Goal: Transaction & Acquisition: Book appointment/travel/reservation

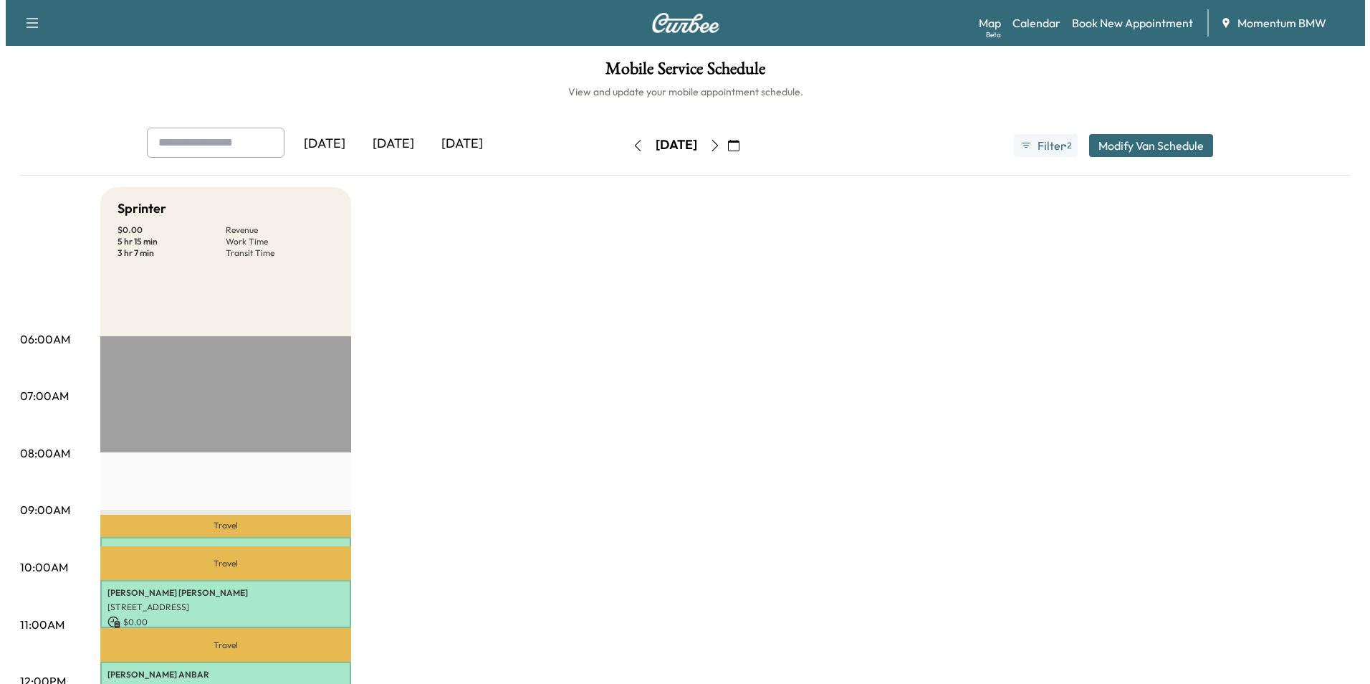
scroll to position [573, 0]
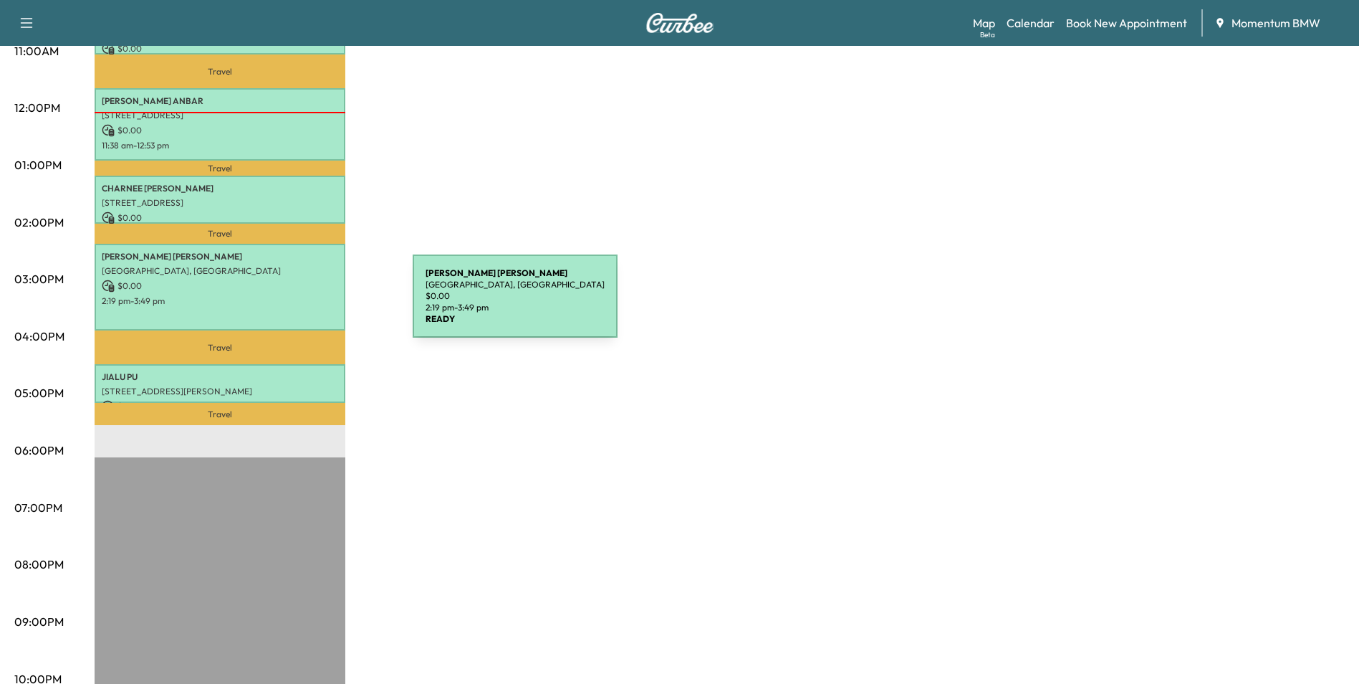
click at [305, 305] on div "[PERSON_NAME] [GEOGRAPHIC_DATA], [GEOGRAPHIC_DATA] $ 0.00 2:19 pm - 3:49 pm" at bounding box center [220, 287] width 251 height 87
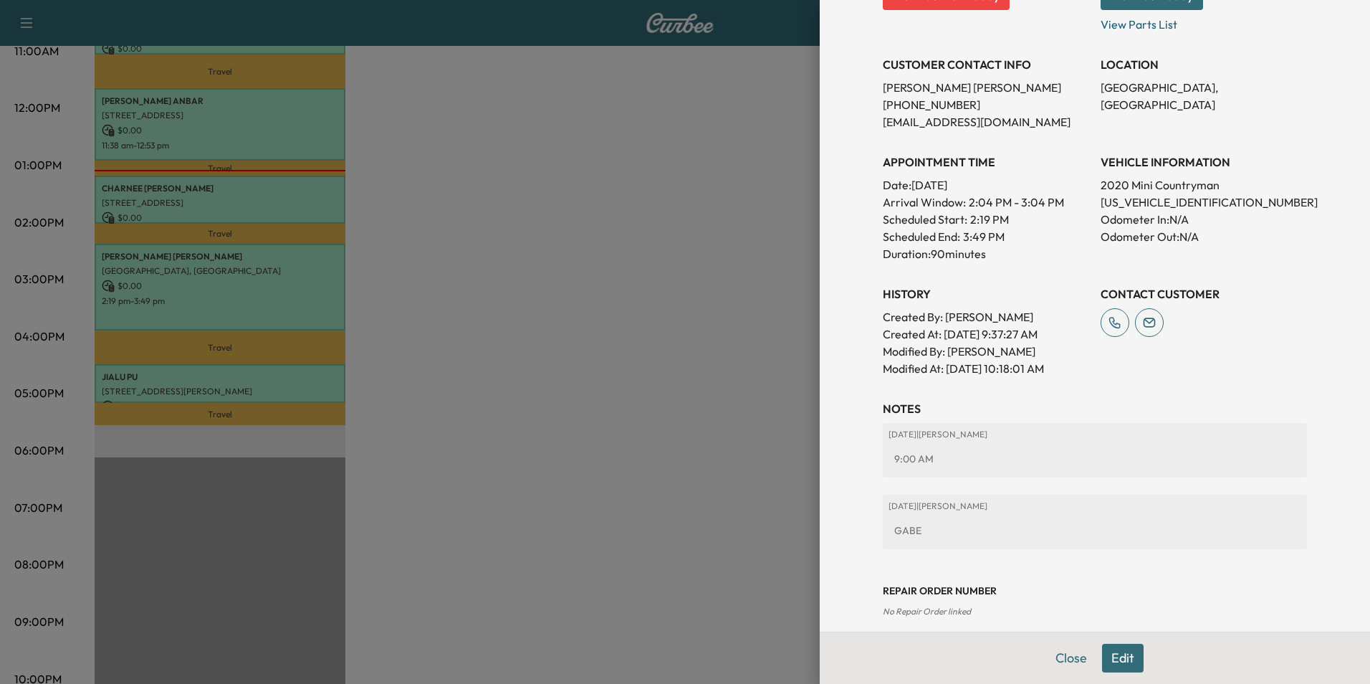
scroll to position [288, 0]
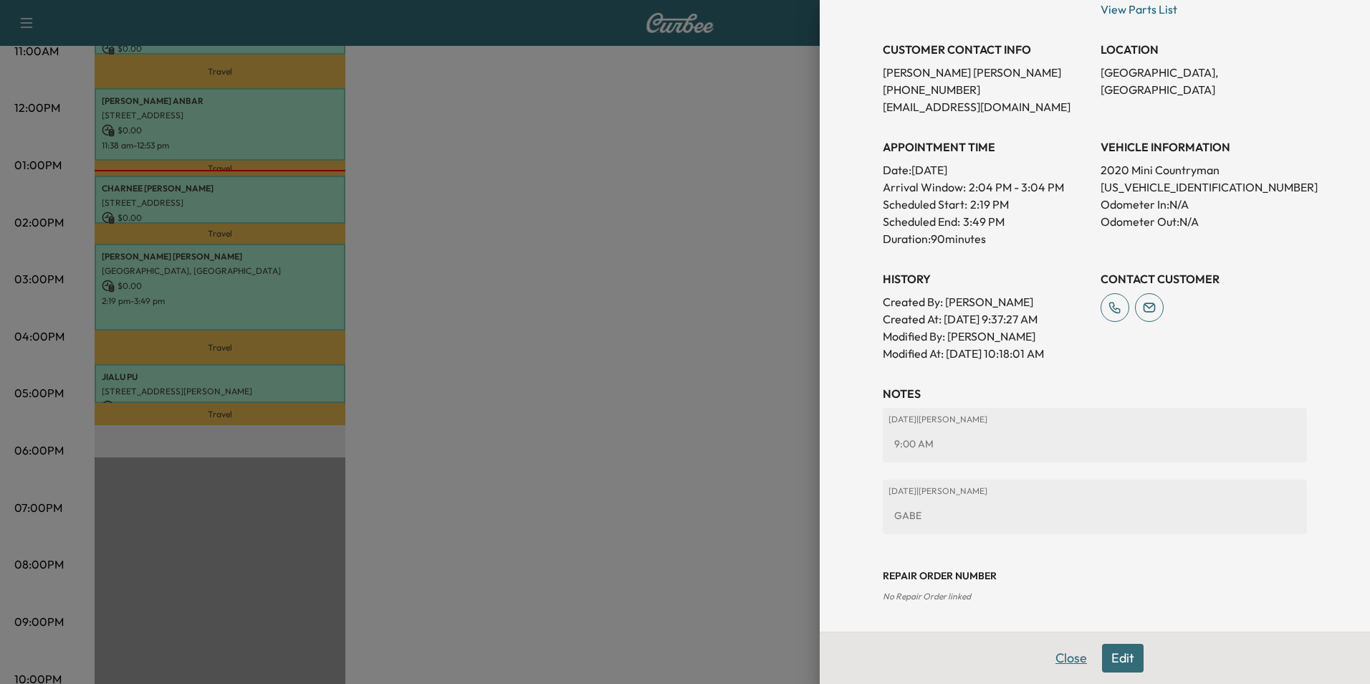
click at [1058, 658] on button "Close" at bounding box center [1071, 657] width 50 height 29
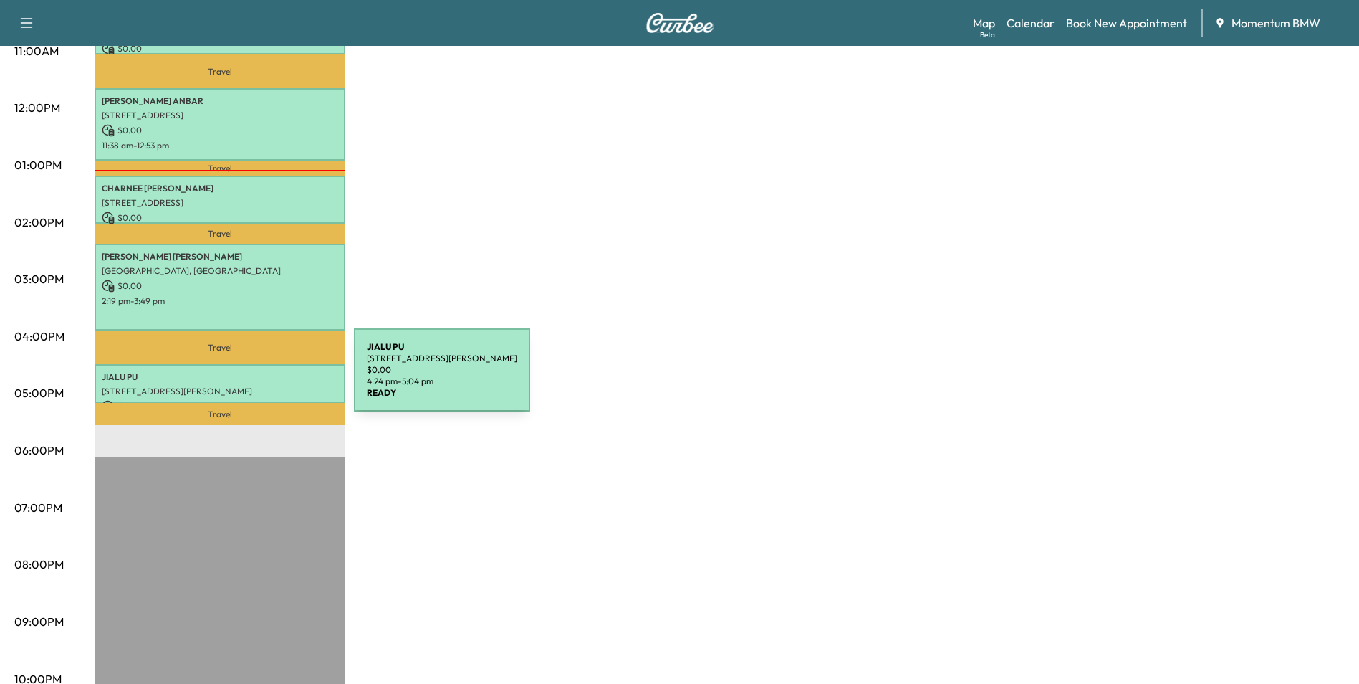
click at [246, 385] on p "[STREET_ADDRESS][PERSON_NAME]" at bounding box center [220, 390] width 236 height 11
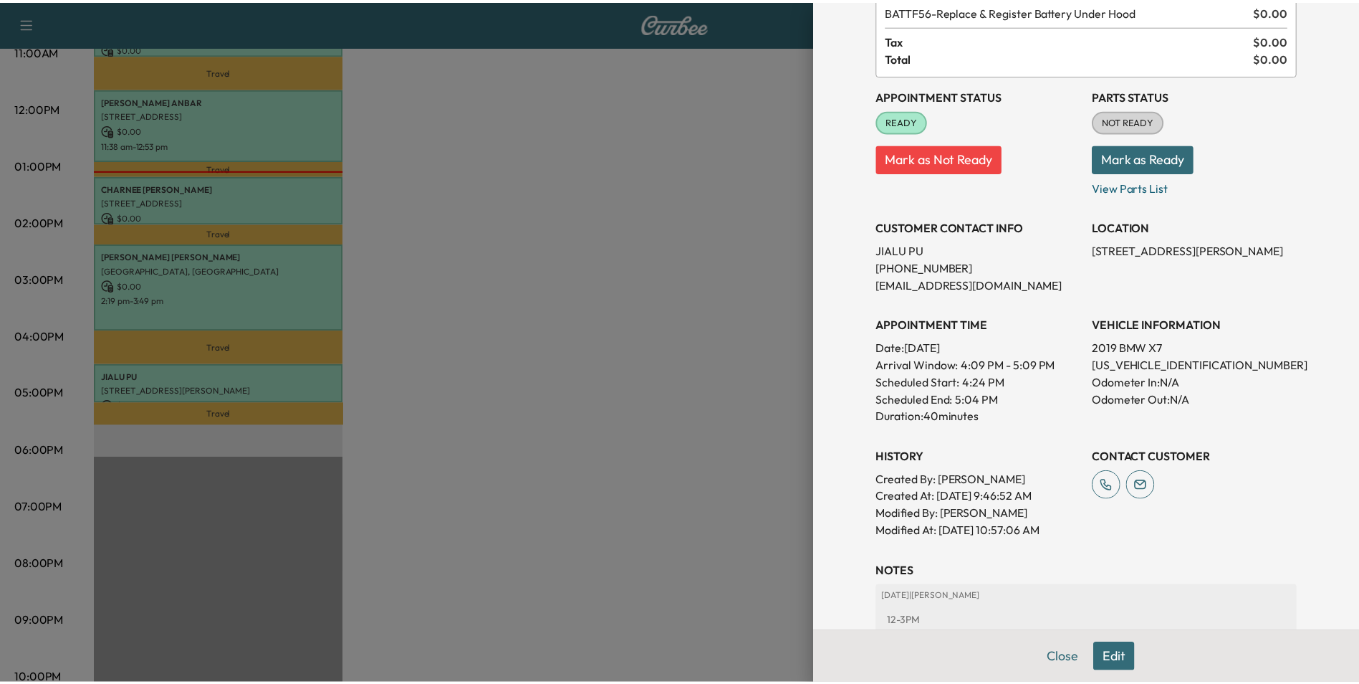
scroll to position [271, 0]
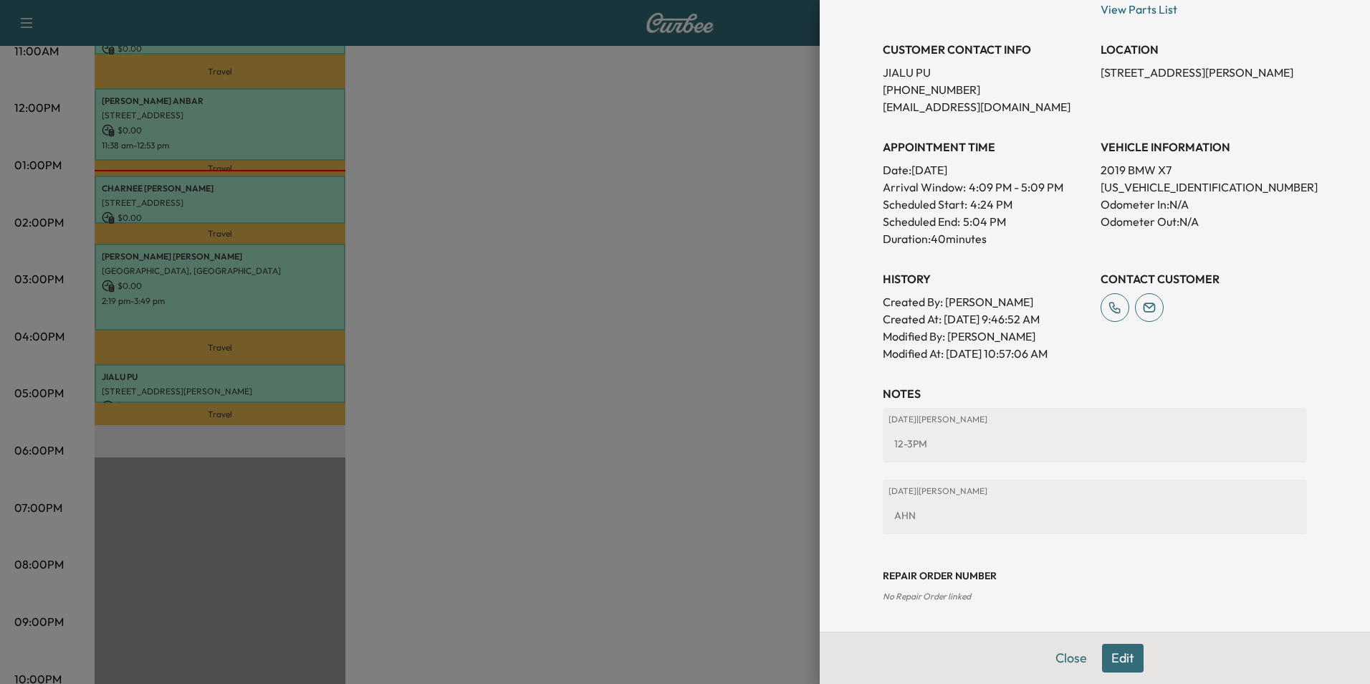
click at [1063, 658] on button "Close" at bounding box center [1071, 657] width 50 height 29
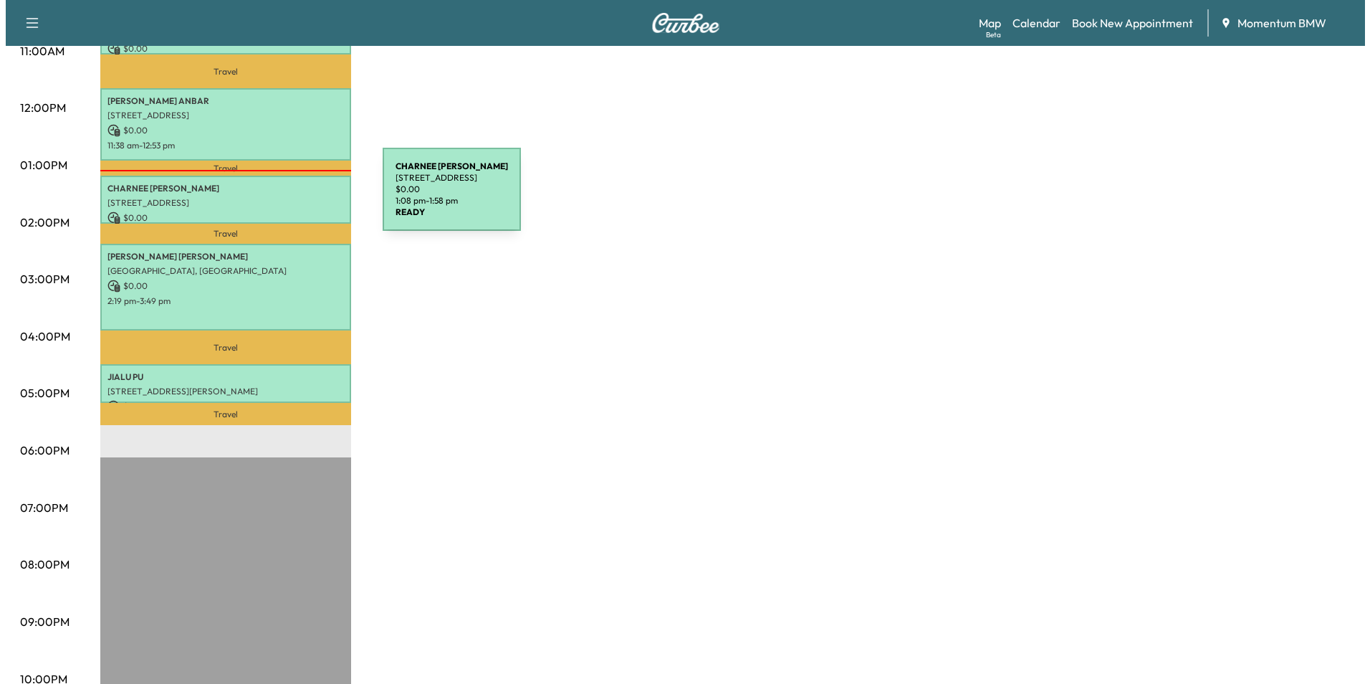
scroll to position [502, 0]
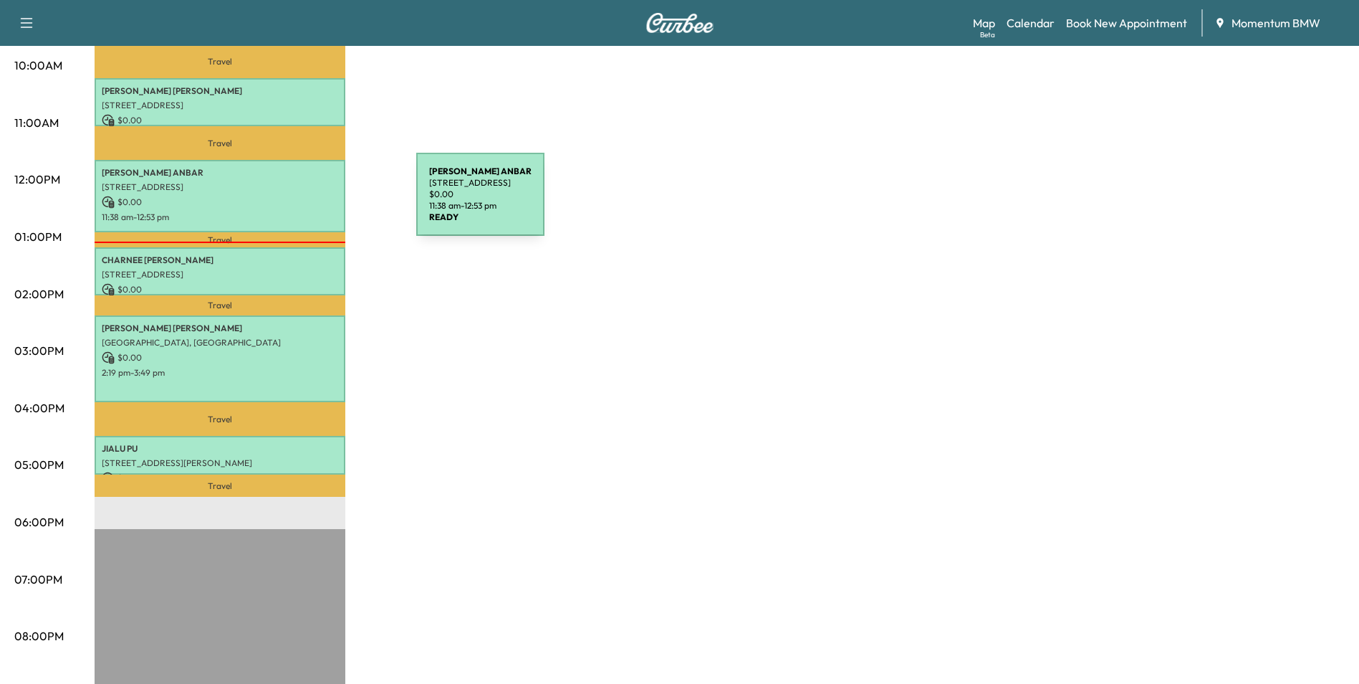
click at [309, 203] on p "$ 0.00" at bounding box center [220, 202] width 236 height 13
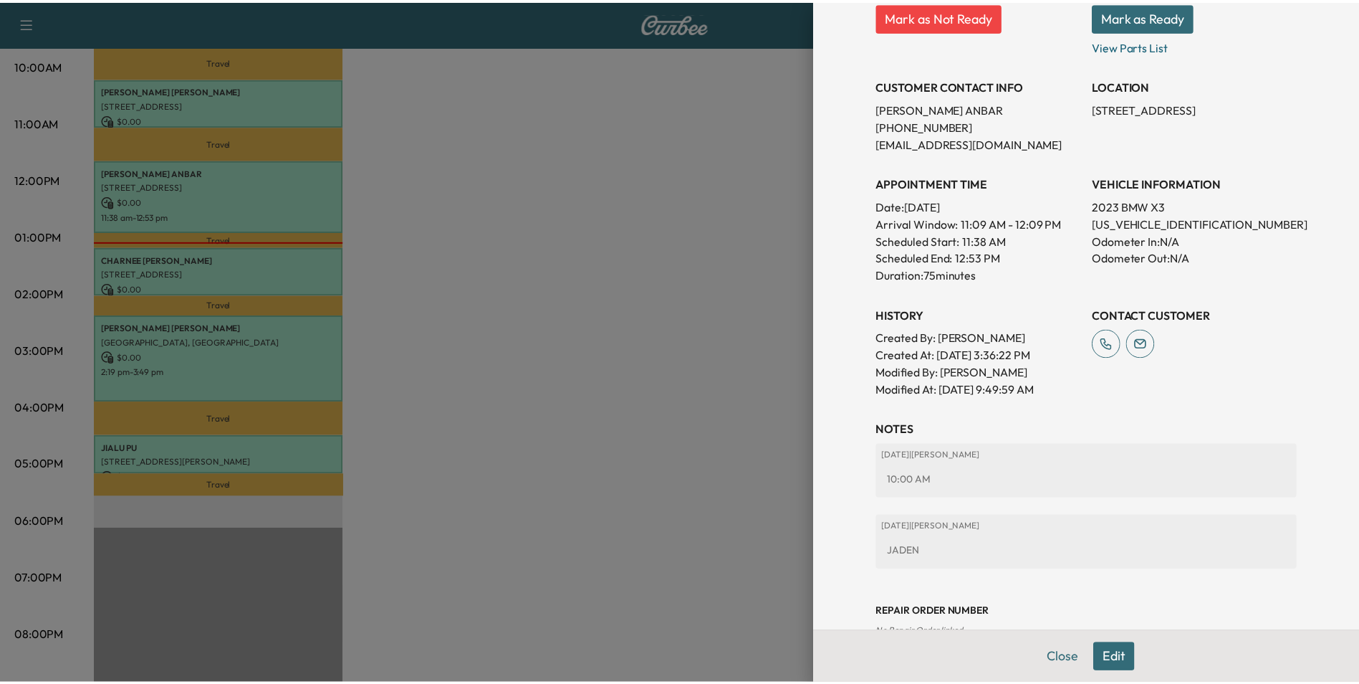
scroll to position [288, 0]
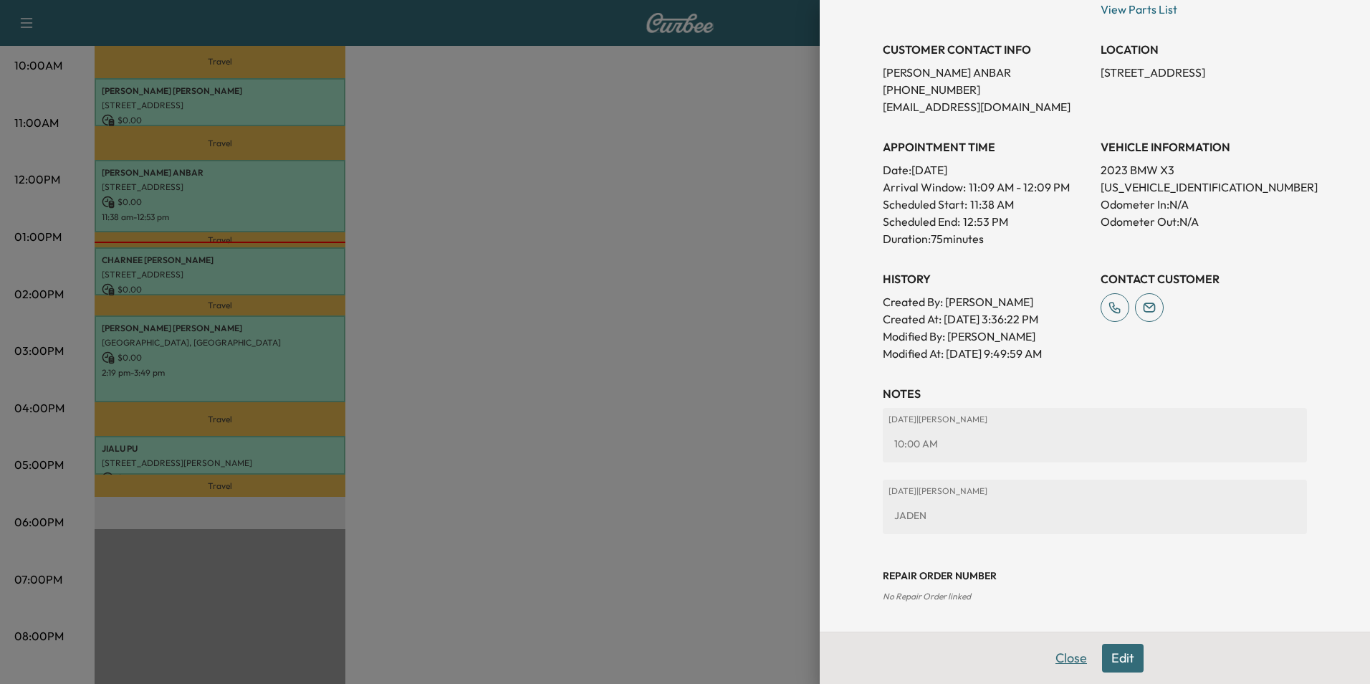
click at [1069, 662] on button "Close" at bounding box center [1071, 657] width 50 height 29
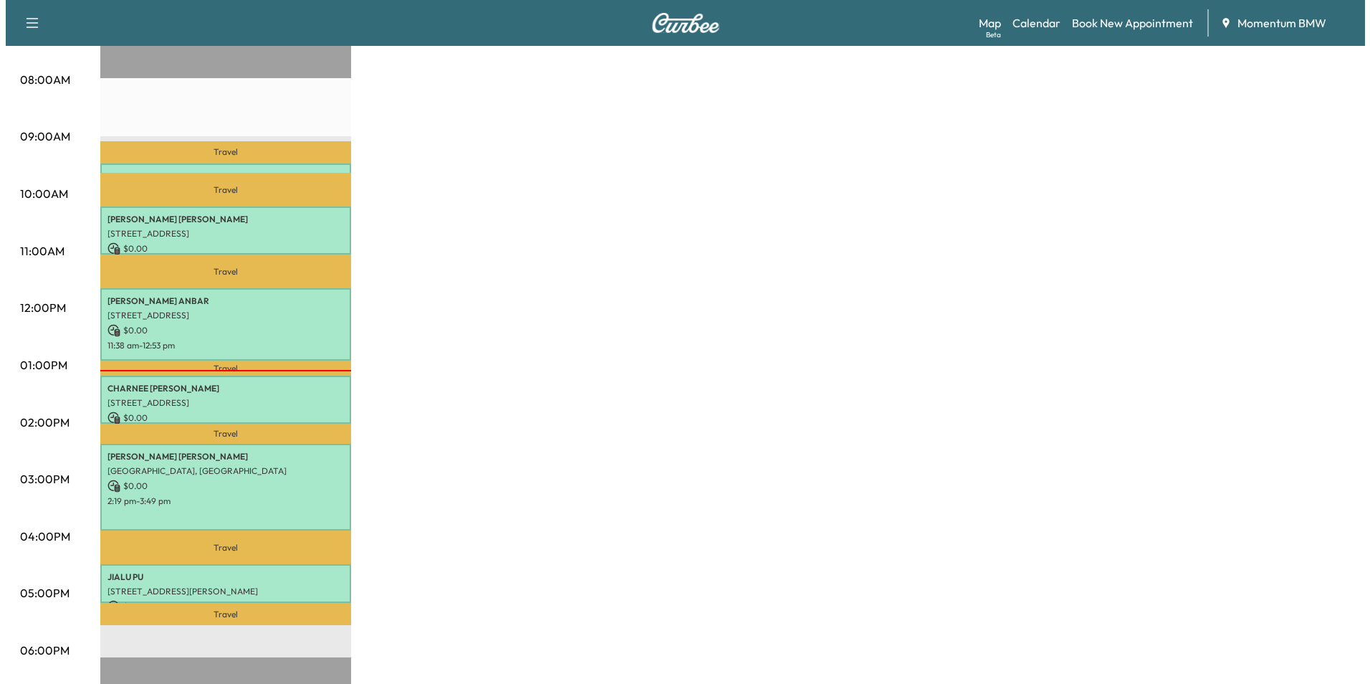
scroll to position [287, 0]
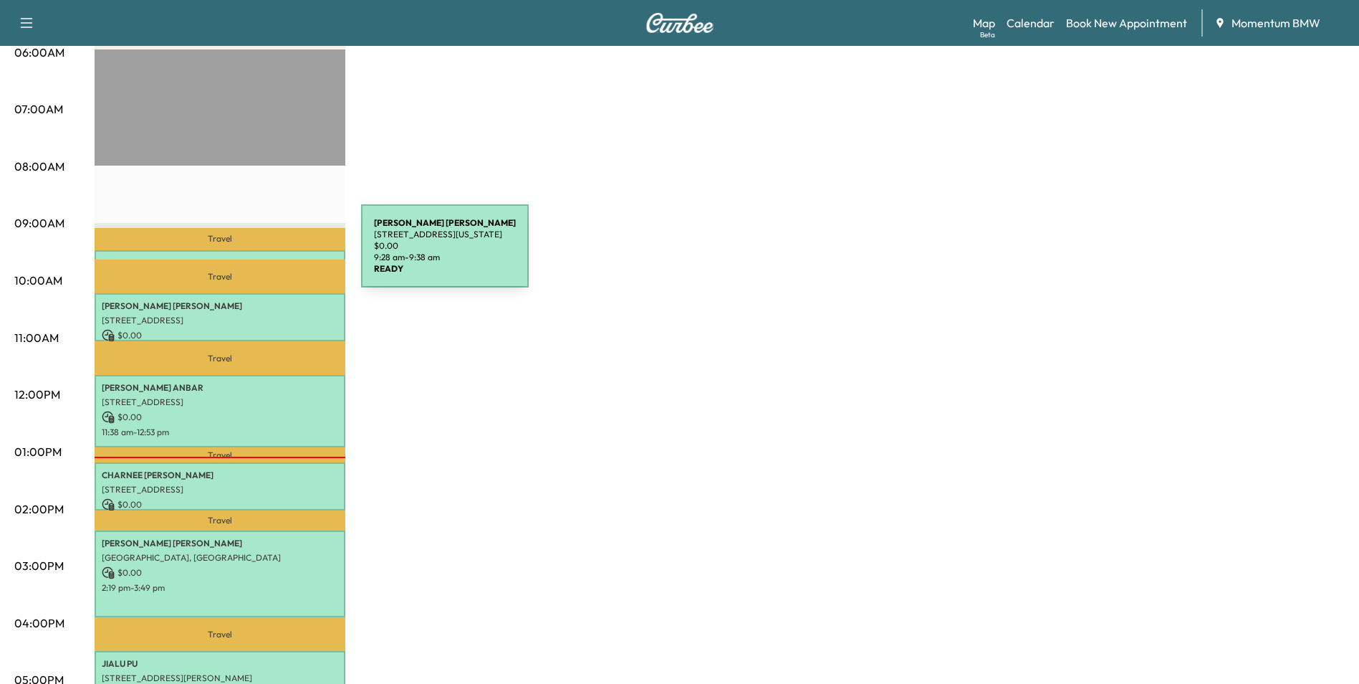
click at [254, 257] on p "[PERSON_NAME]" at bounding box center [220, 262] width 236 height 11
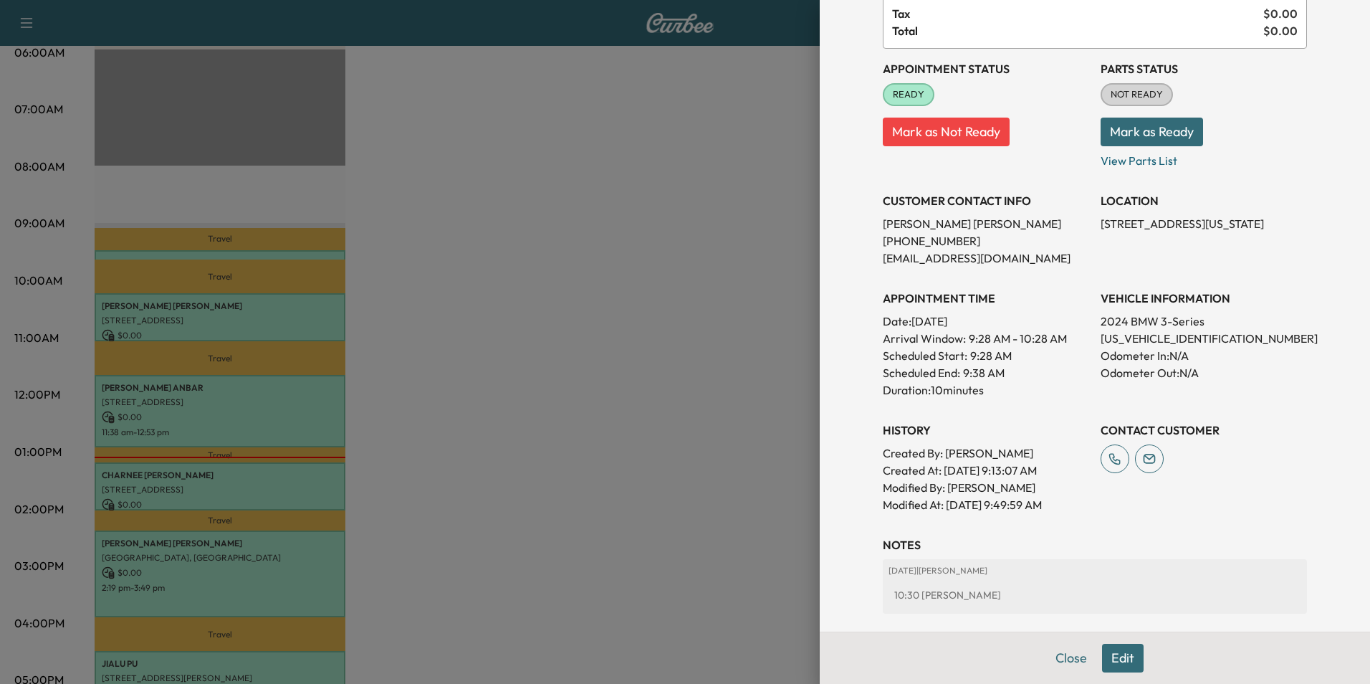
scroll to position [199, 0]
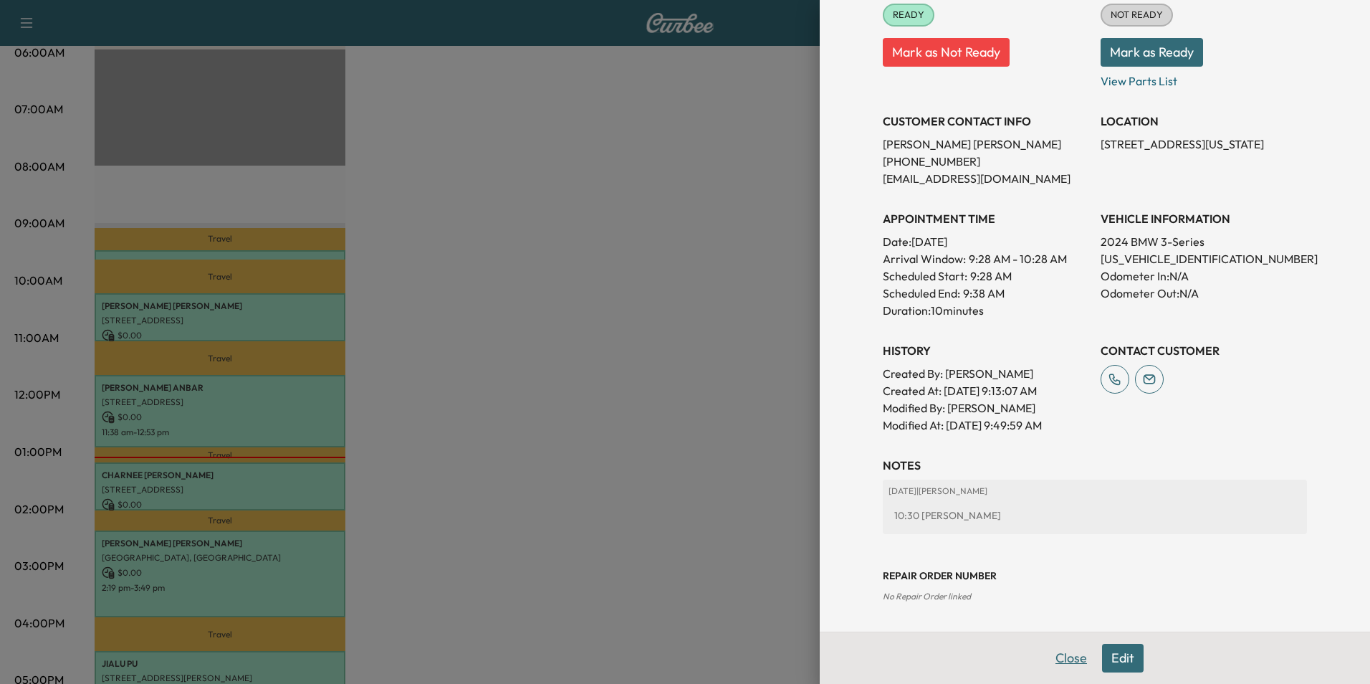
click at [1068, 656] on button "Close" at bounding box center [1071, 657] width 50 height 29
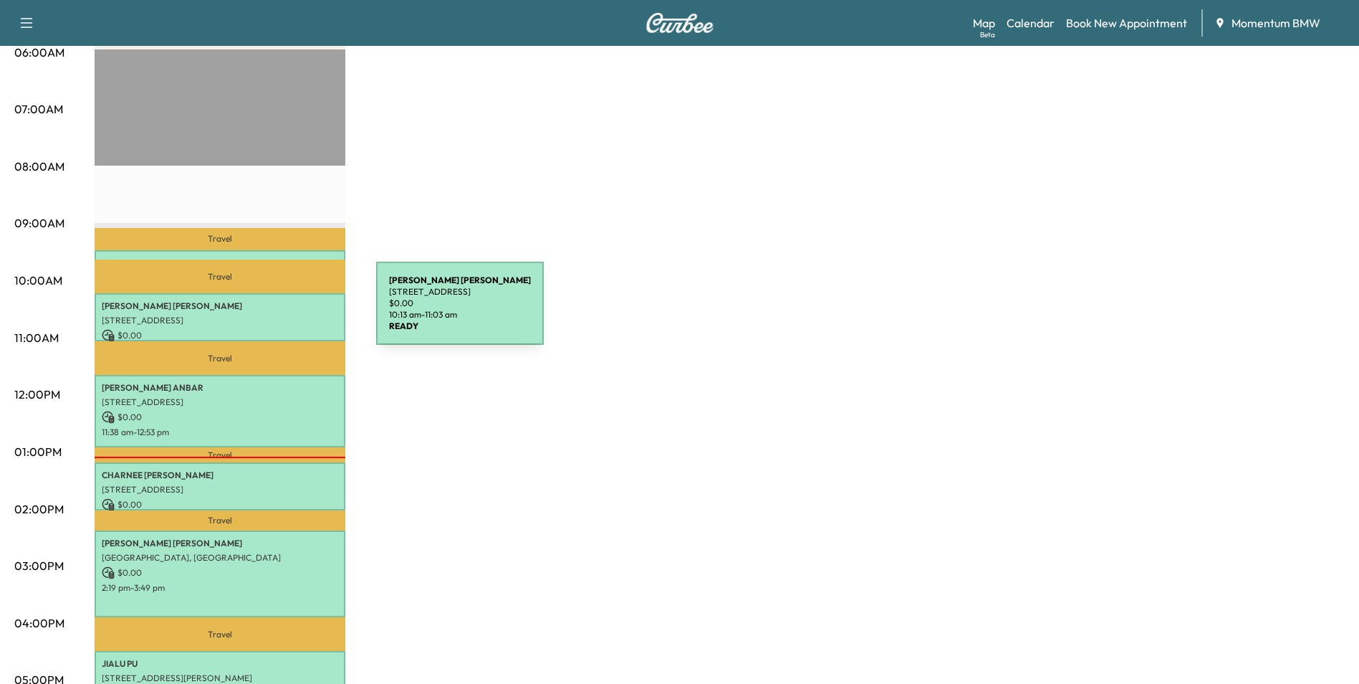
click at [269, 315] on p "[STREET_ADDRESS]" at bounding box center [220, 320] width 236 height 11
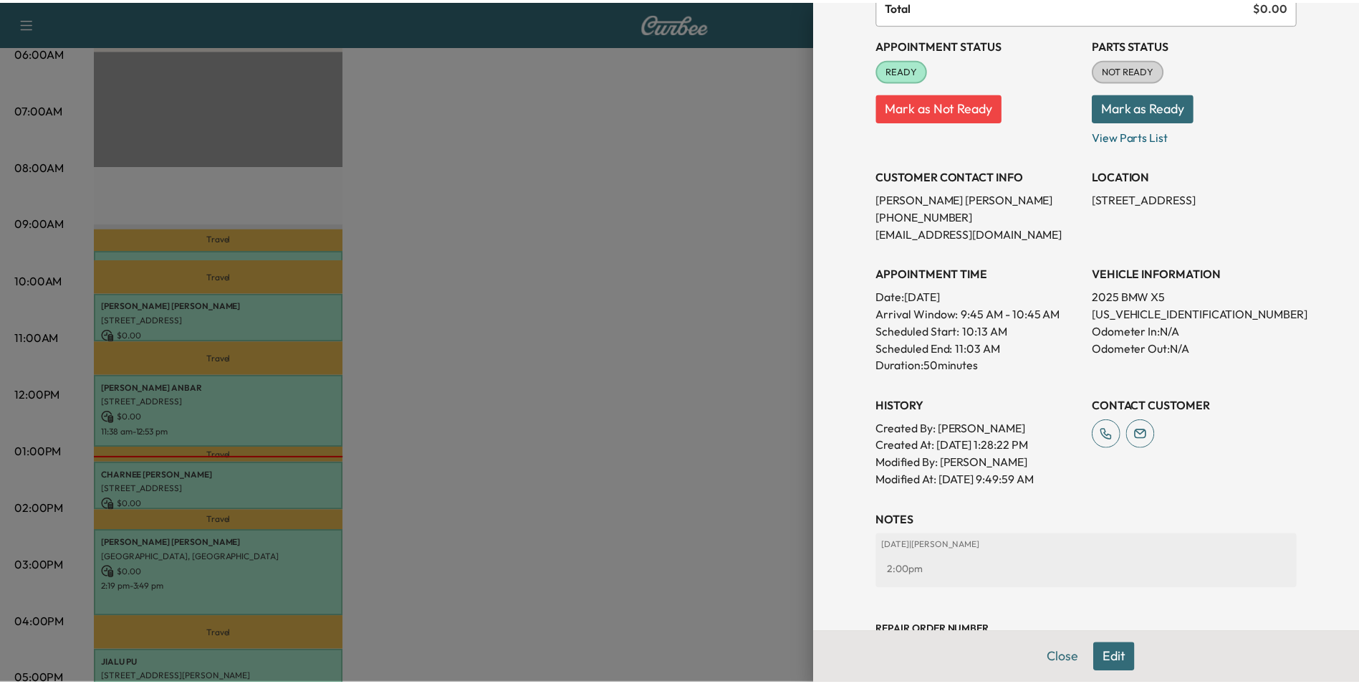
scroll to position [115, 0]
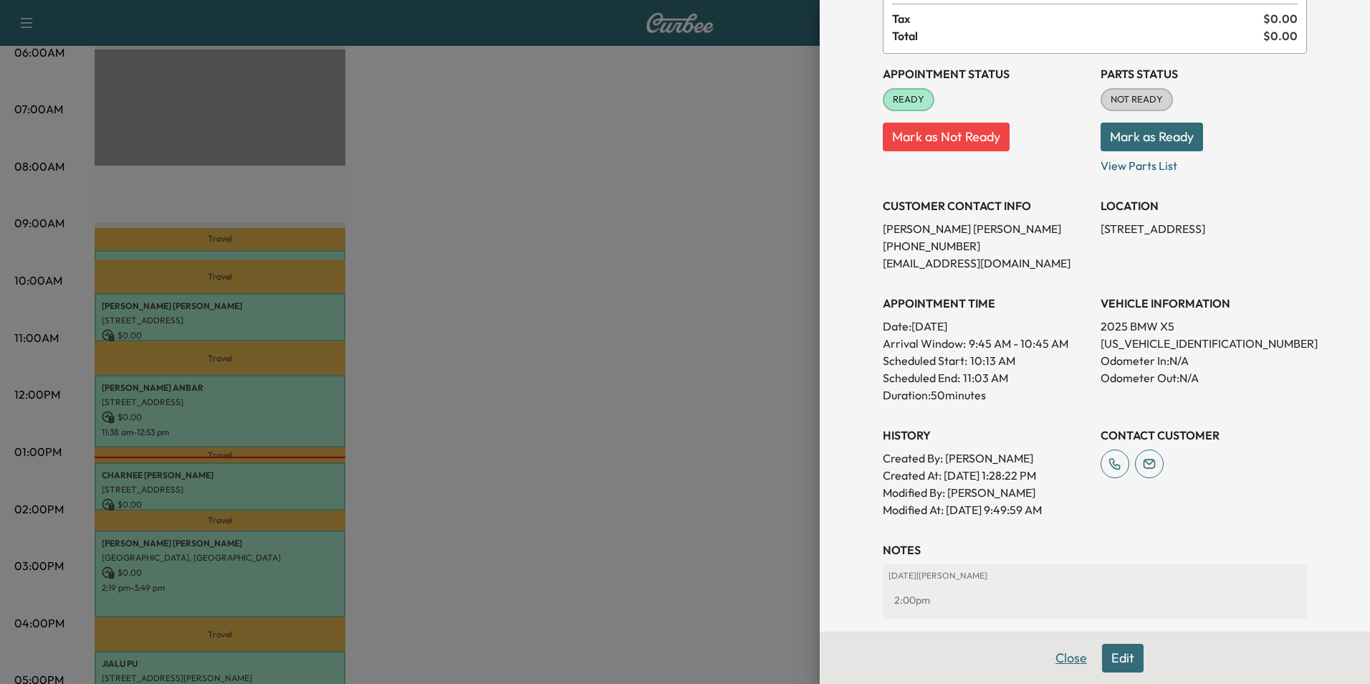
click at [1061, 663] on button "Close" at bounding box center [1071, 657] width 50 height 29
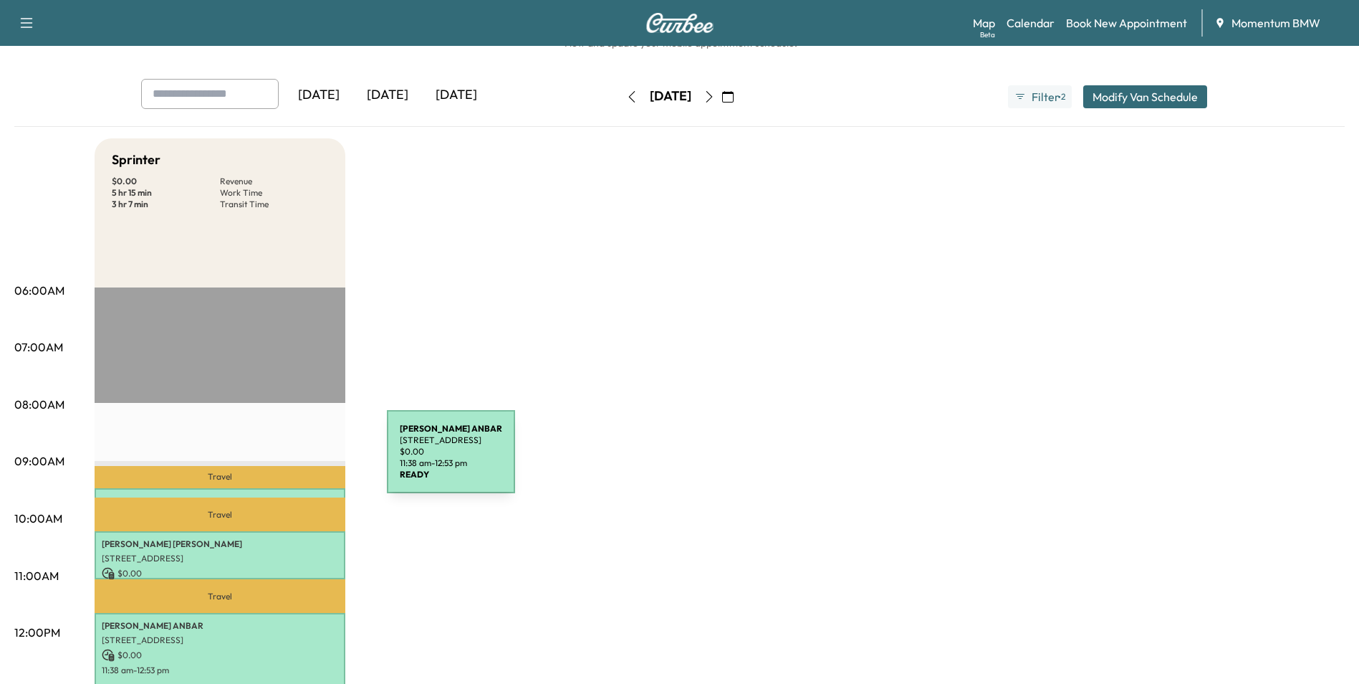
scroll to position [0, 0]
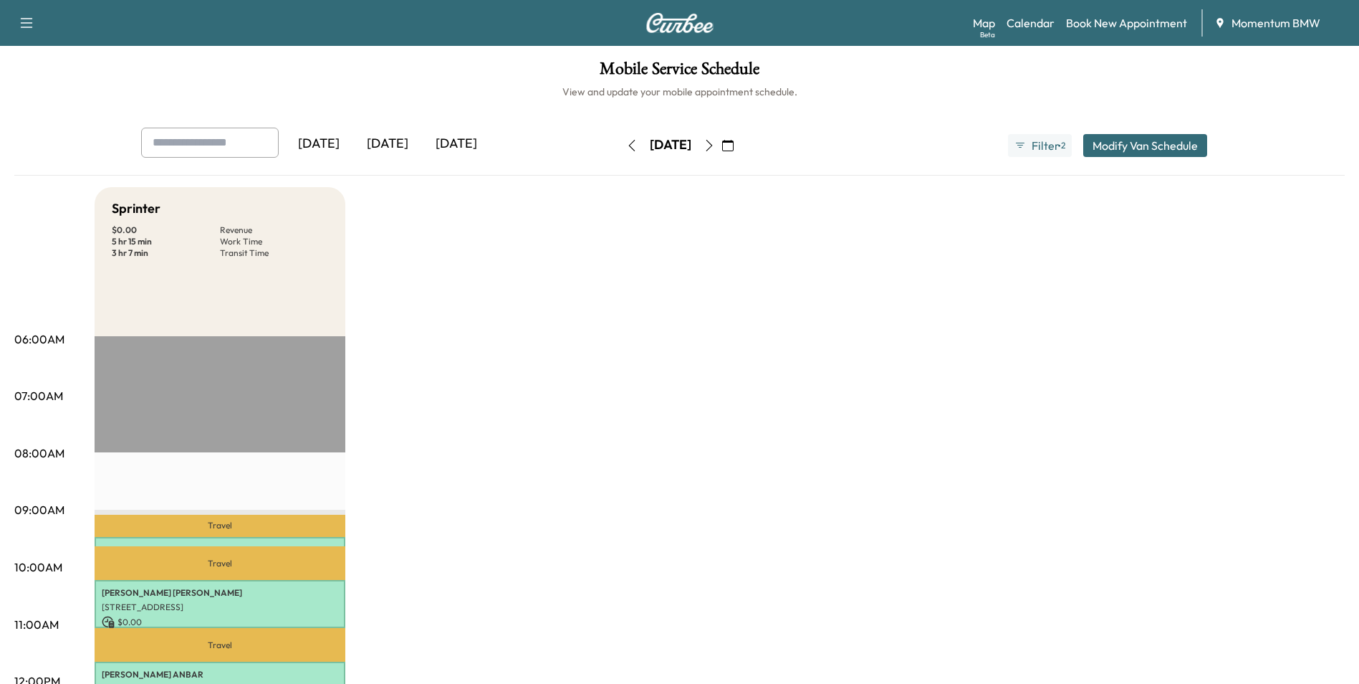
click at [715, 146] on icon "button" at bounding box center [709, 145] width 11 height 11
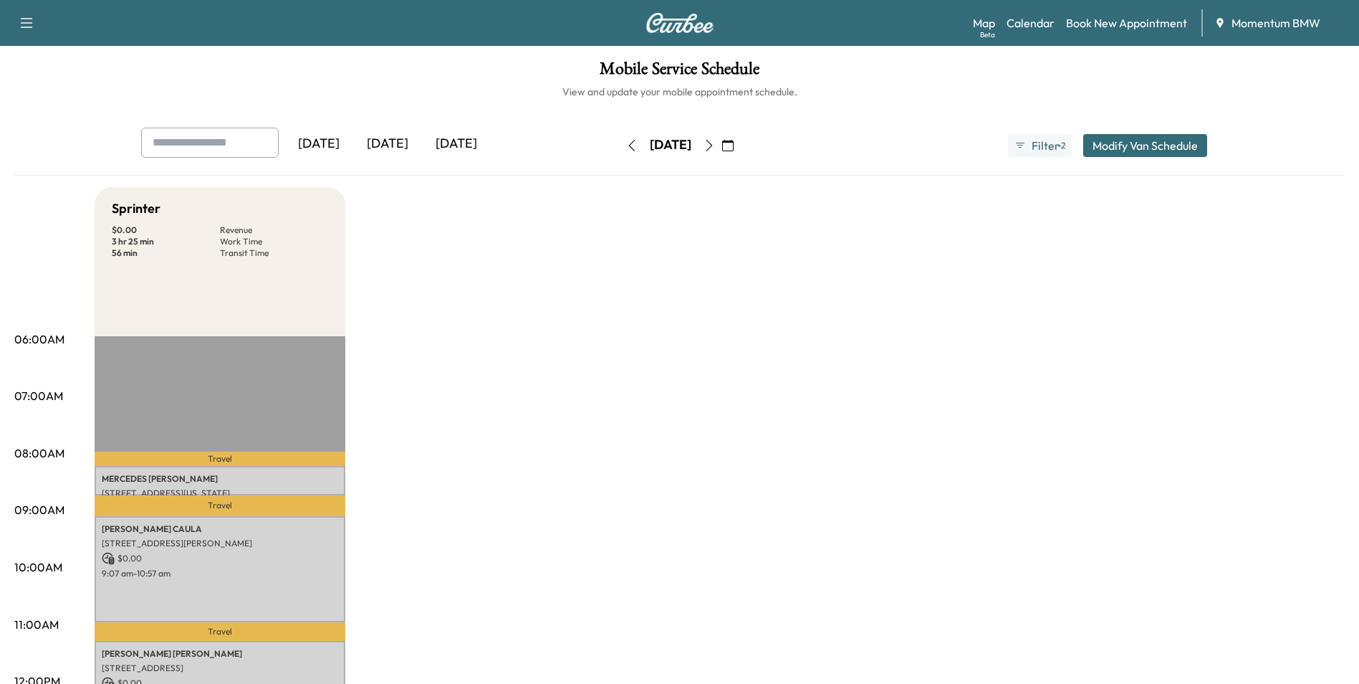
click at [715, 145] on icon "button" at bounding box center [709, 145] width 11 height 11
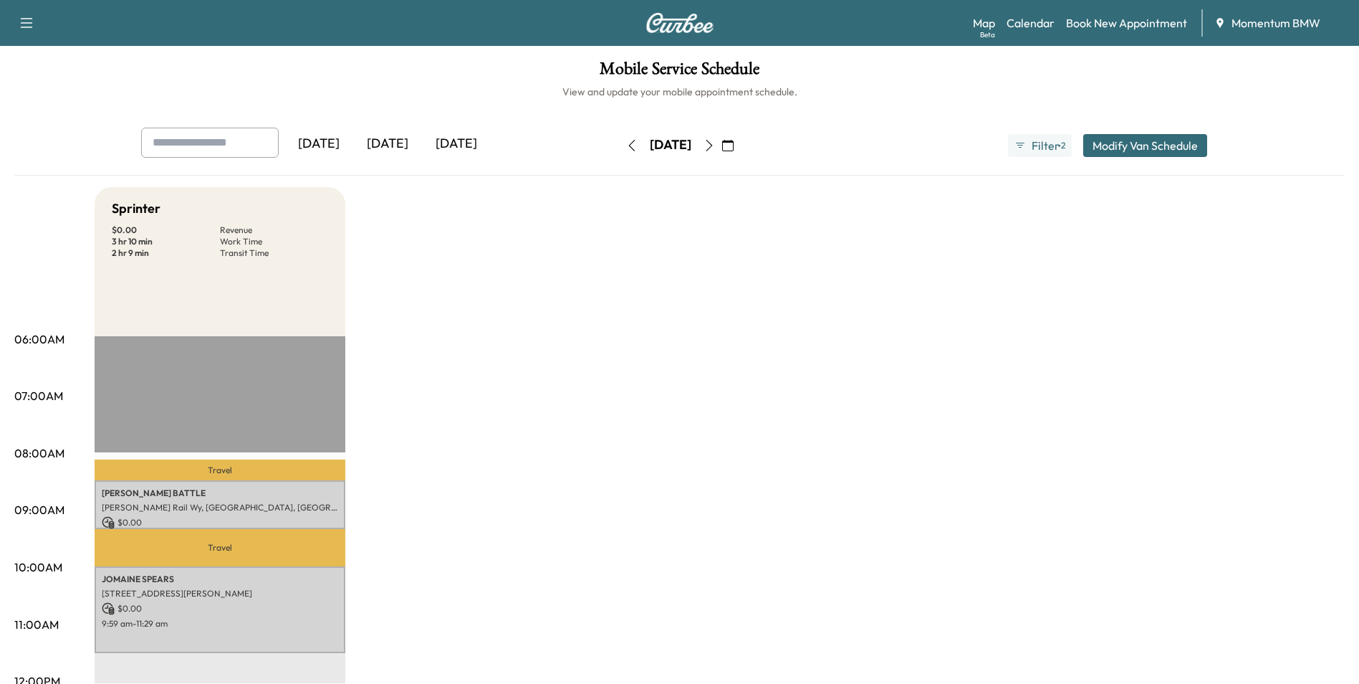
click at [715, 147] on icon "button" at bounding box center [709, 145] width 11 height 11
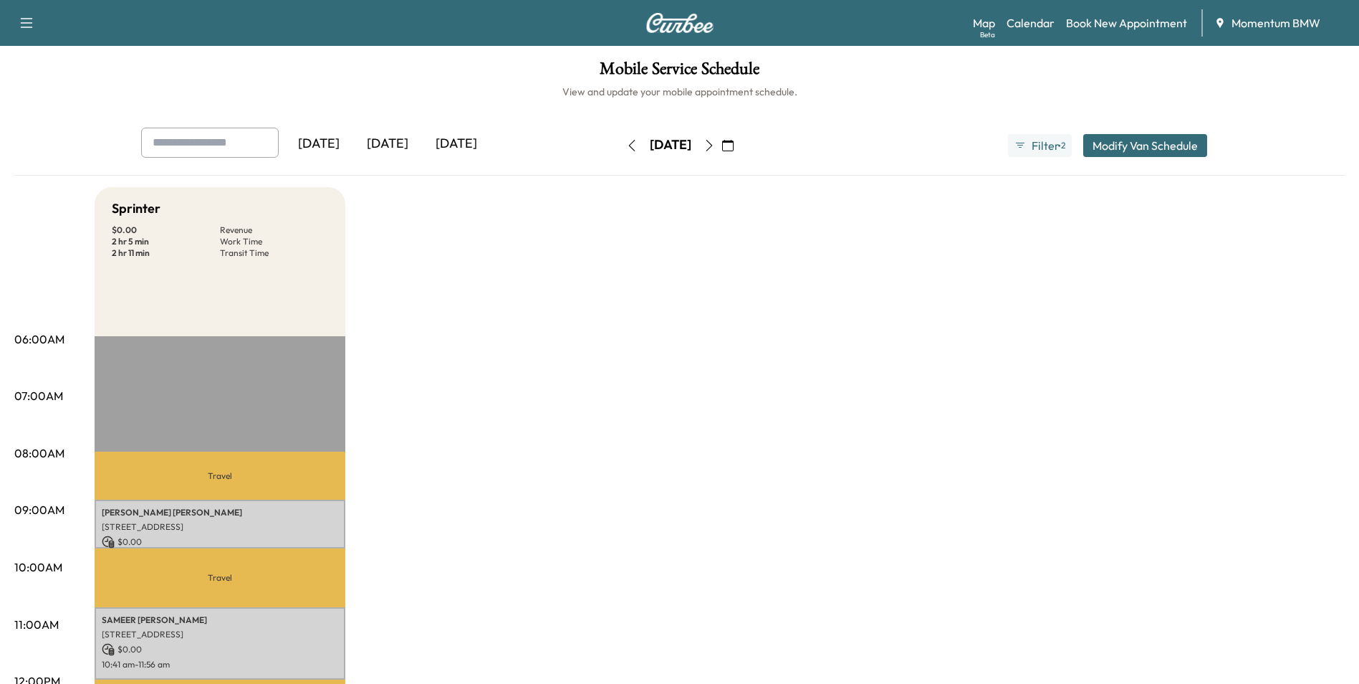
click at [626, 144] on icon "button" at bounding box center [631, 145] width 11 height 11
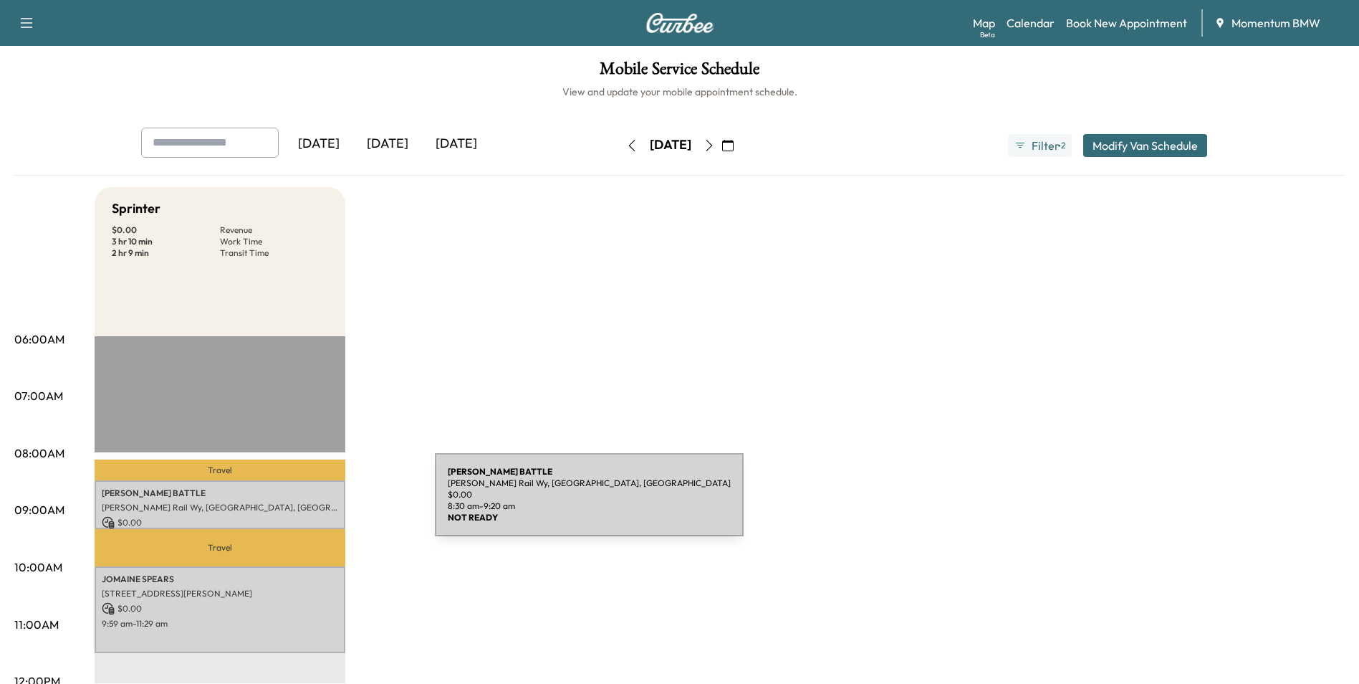
click at [327, 504] on p "[PERSON_NAME] Rail Wy, [GEOGRAPHIC_DATA], [GEOGRAPHIC_DATA]" at bounding box center [220, 507] width 236 height 11
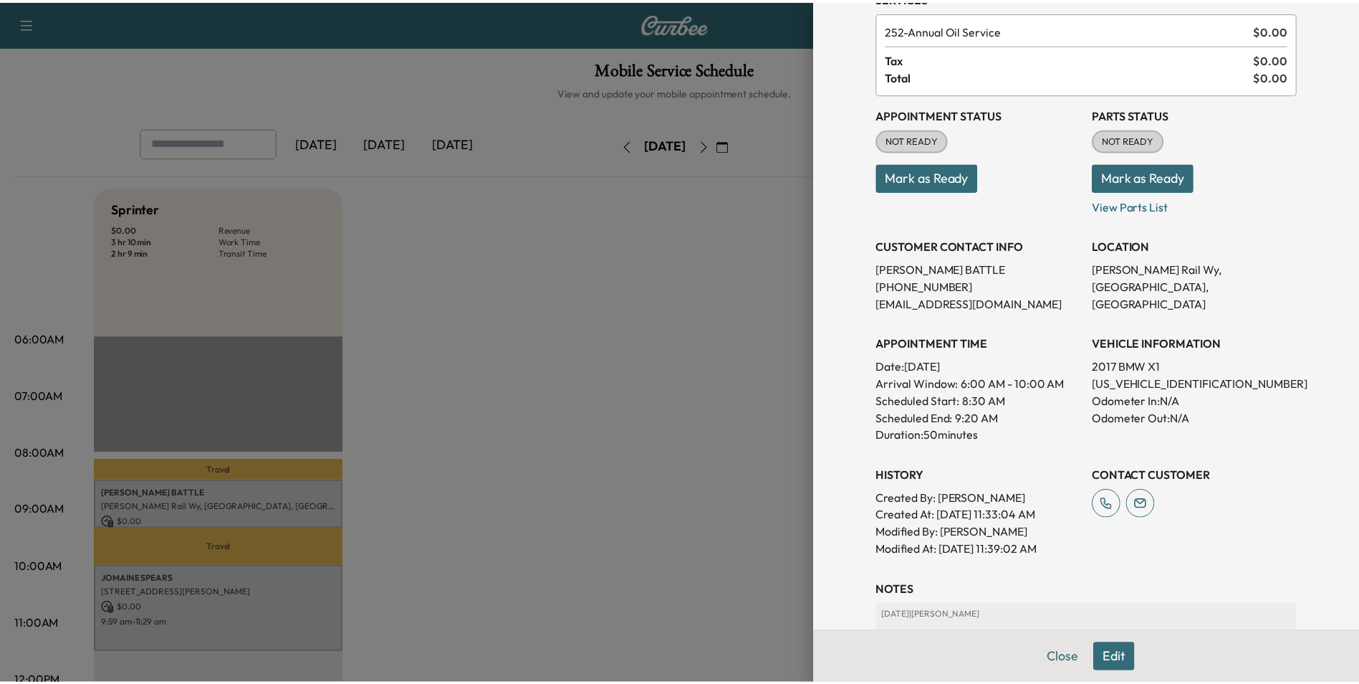
scroll to position [199, 0]
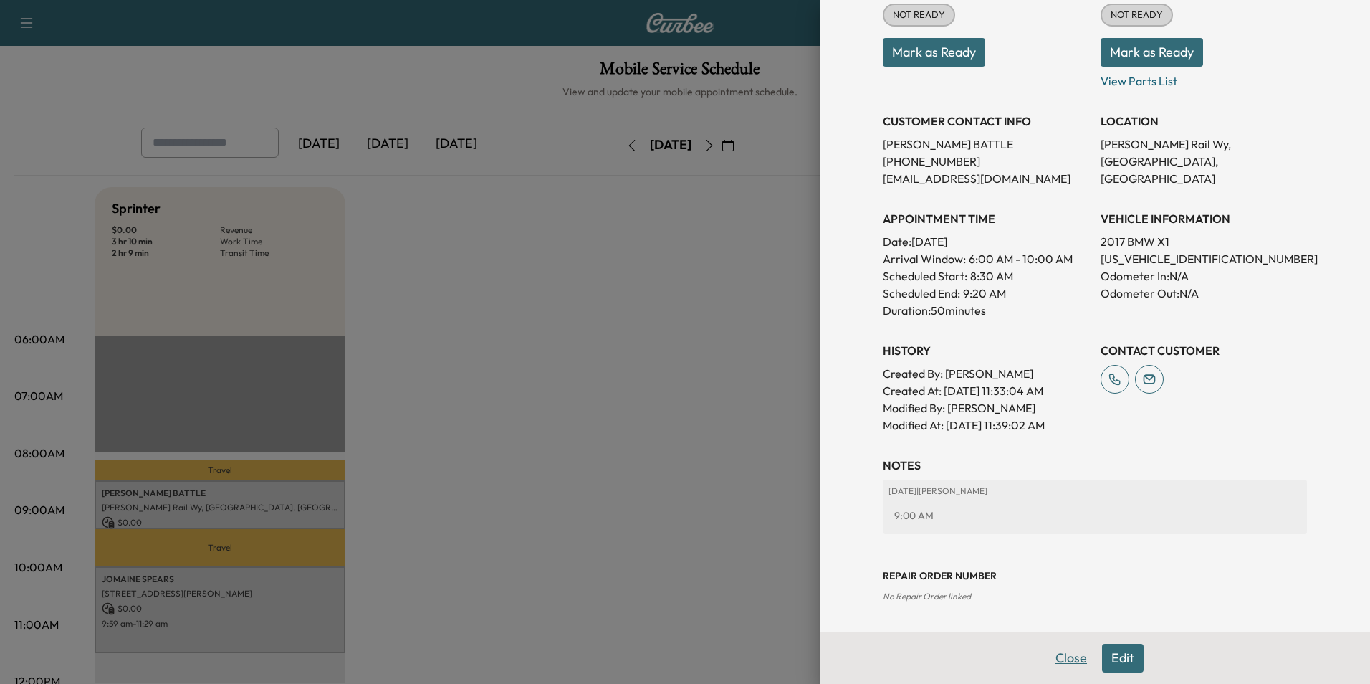
click at [1064, 661] on button "Close" at bounding box center [1071, 657] width 50 height 29
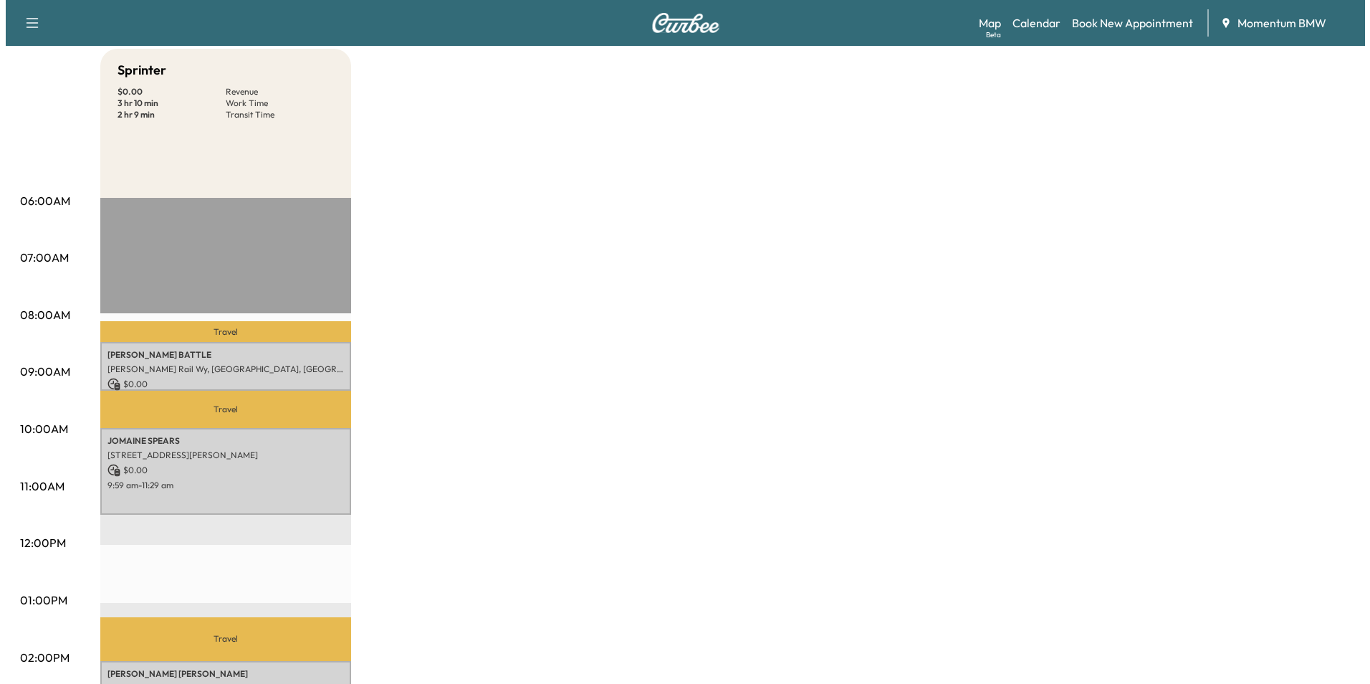
scroll to position [143, 0]
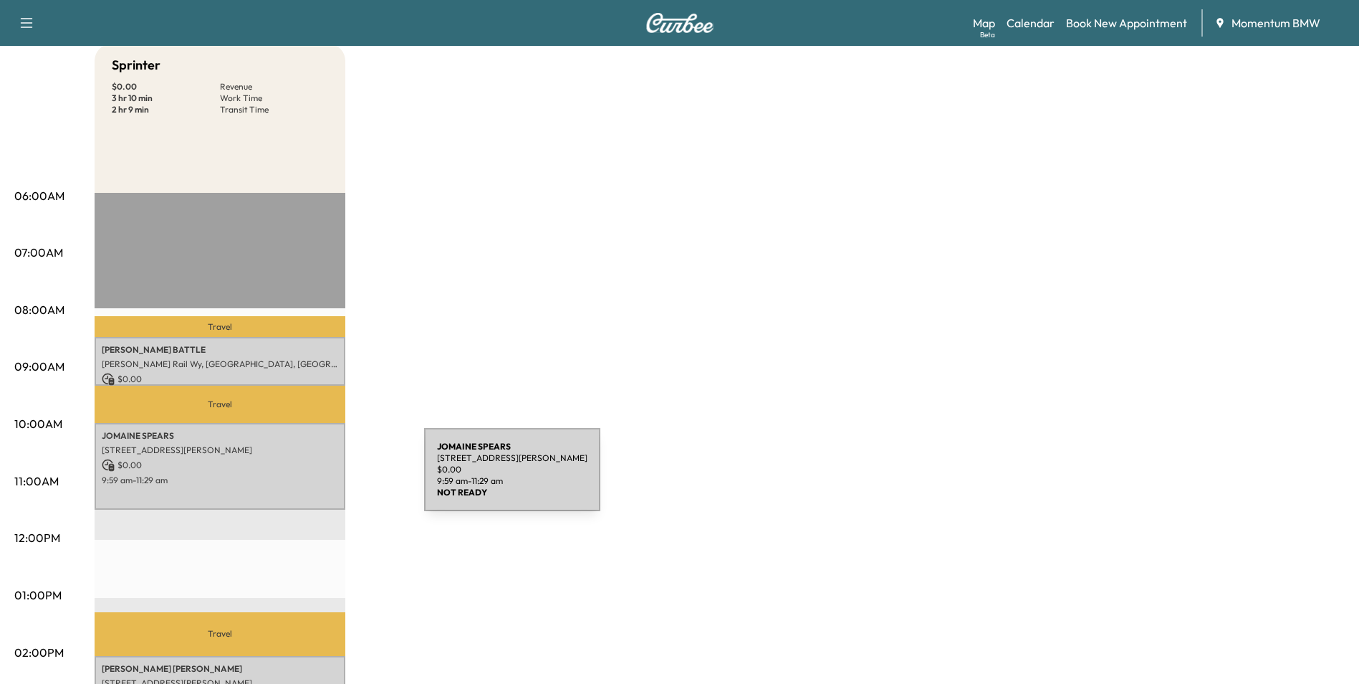
click at [317, 478] on p "9:59 am - 11:29 am" at bounding box center [220, 479] width 236 height 11
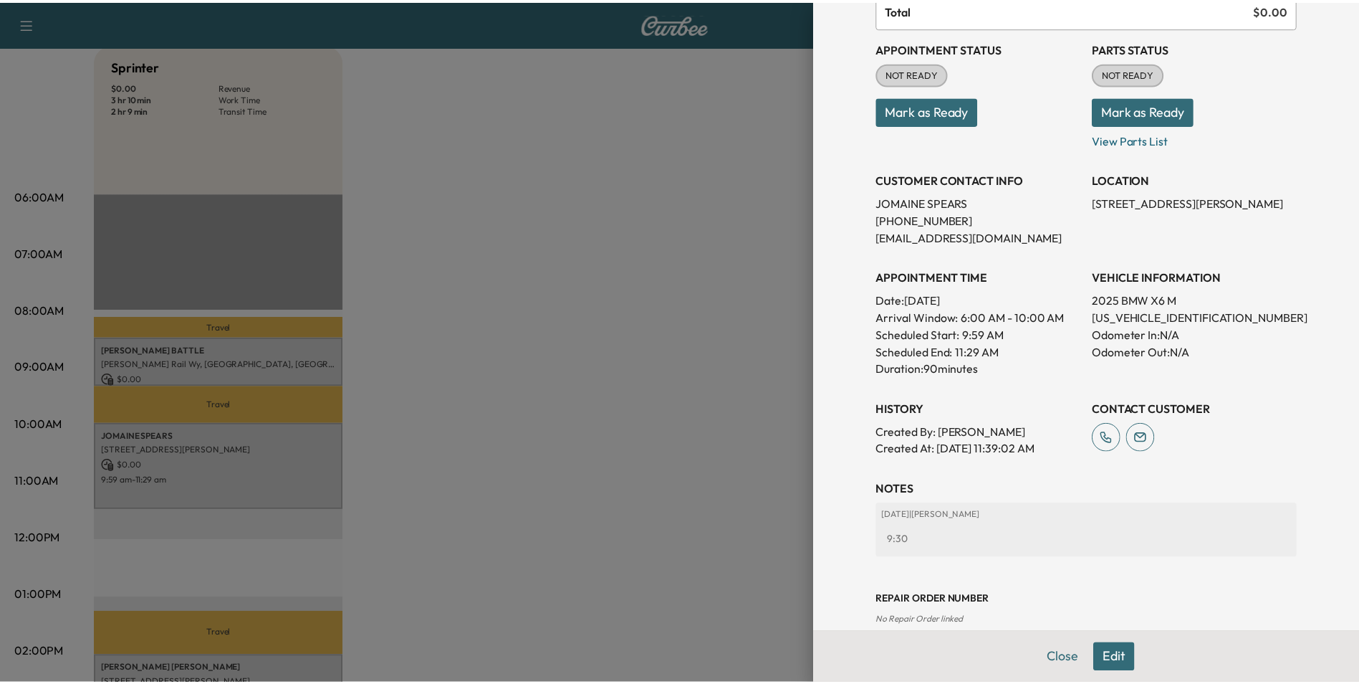
scroll to position [165, 0]
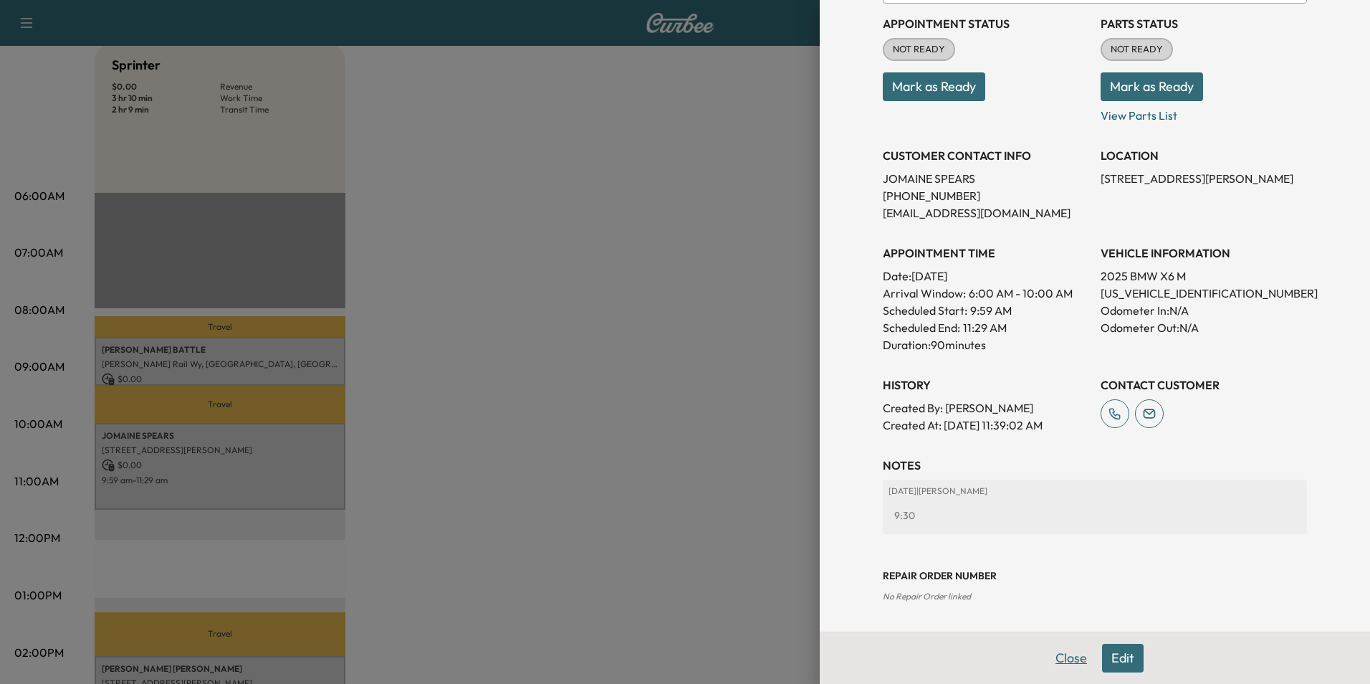
click at [1070, 658] on button "Close" at bounding box center [1071, 657] width 50 height 29
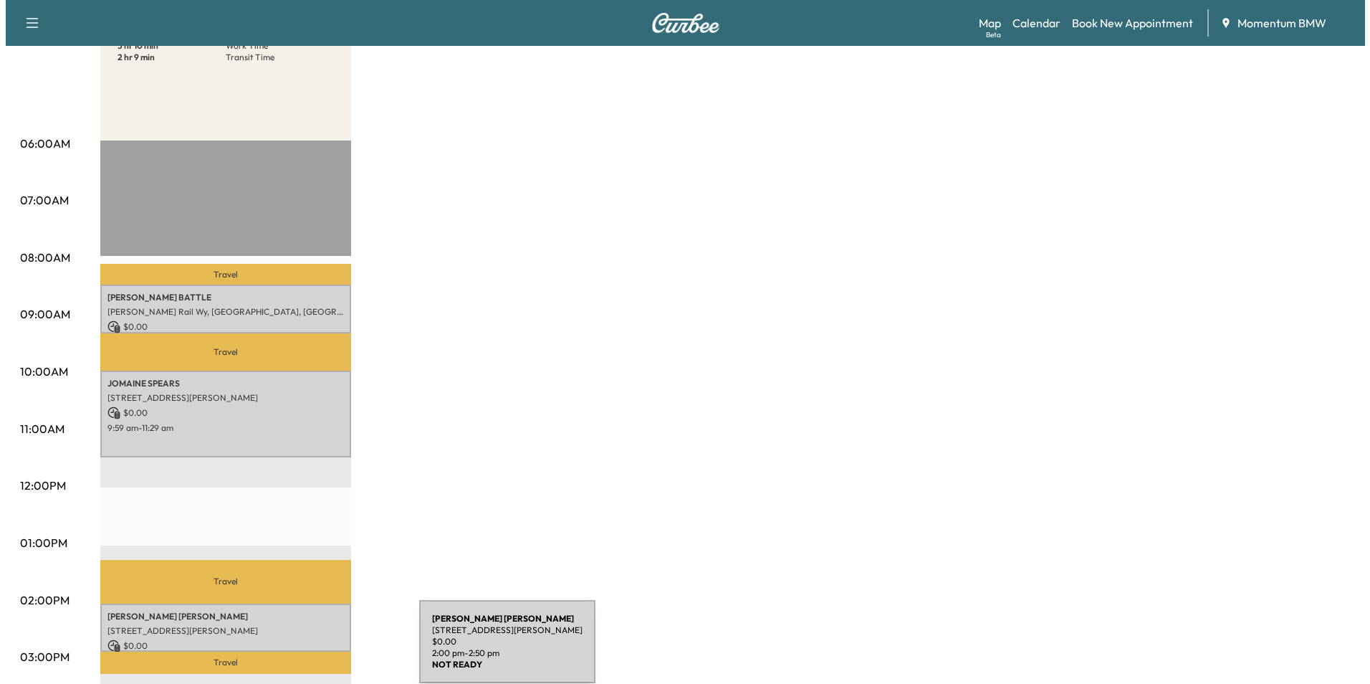
scroll to position [287, 0]
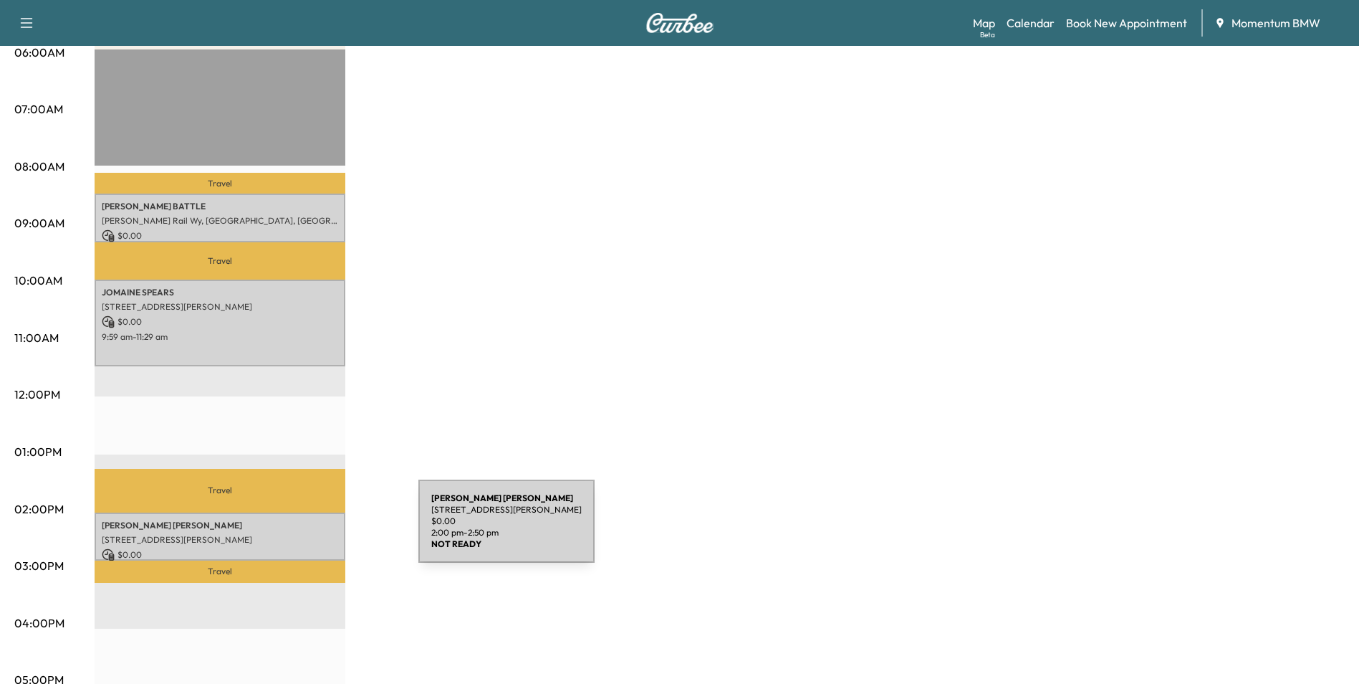
click at [311, 534] on p "[STREET_ADDRESS][PERSON_NAME]" at bounding box center [220, 539] width 236 height 11
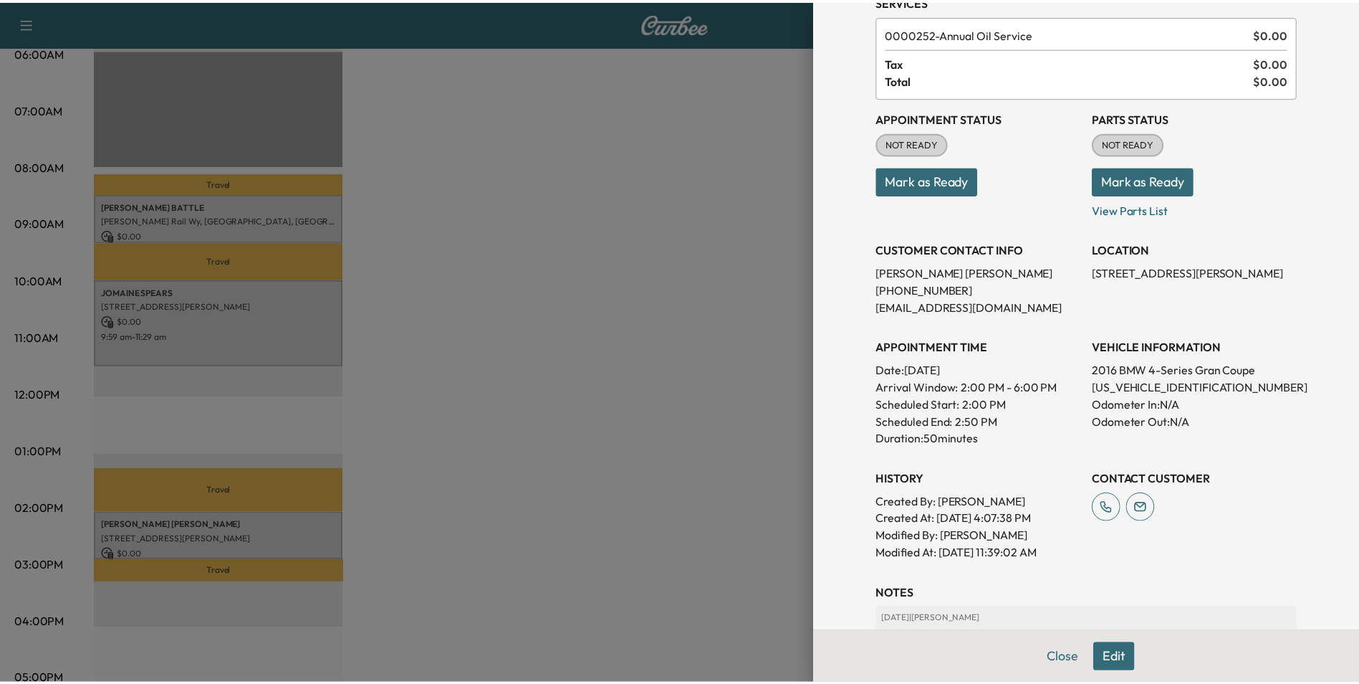
scroll to position [199, 0]
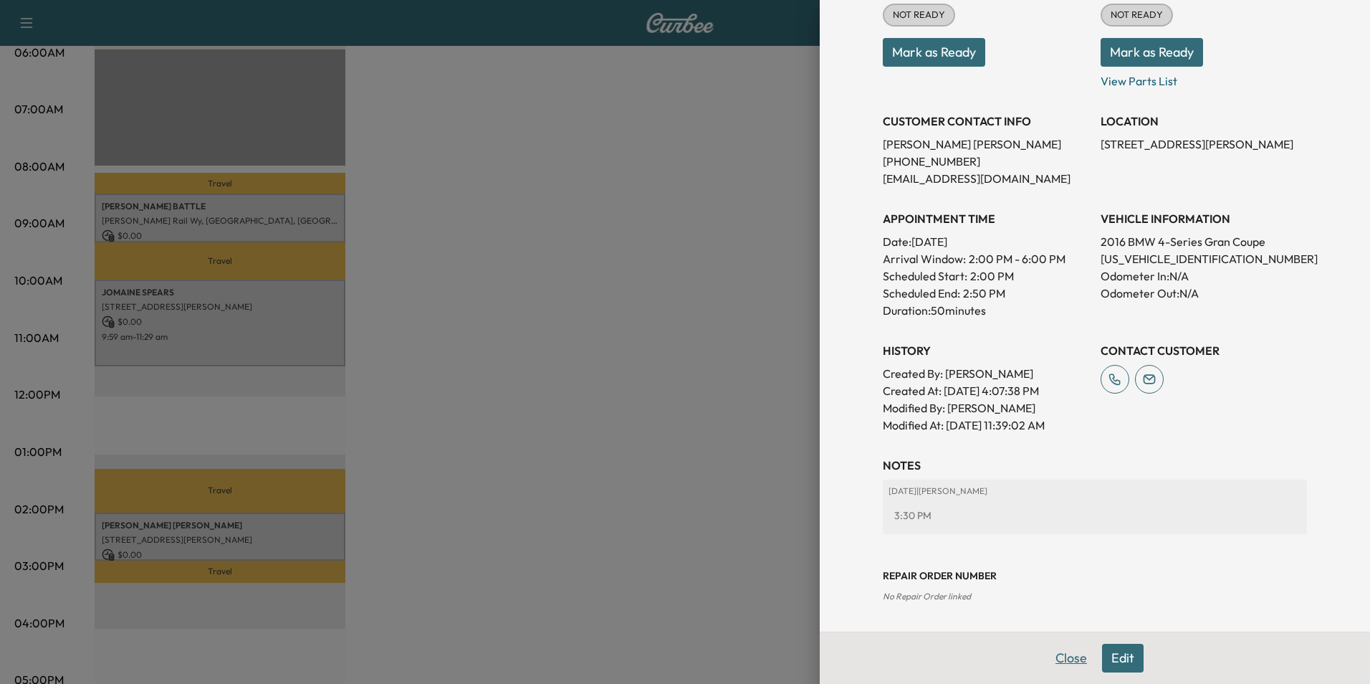
click at [1058, 661] on button "Close" at bounding box center [1071, 657] width 50 height 29
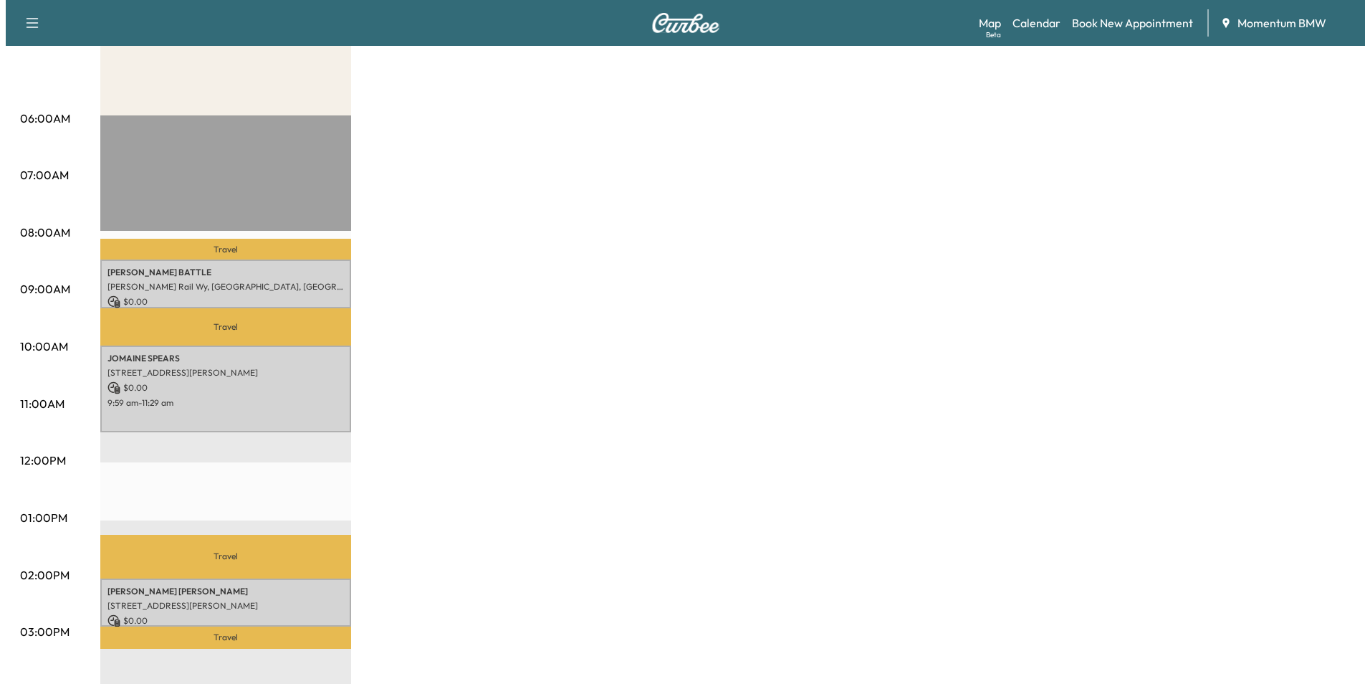
scroll to position [0, 0]
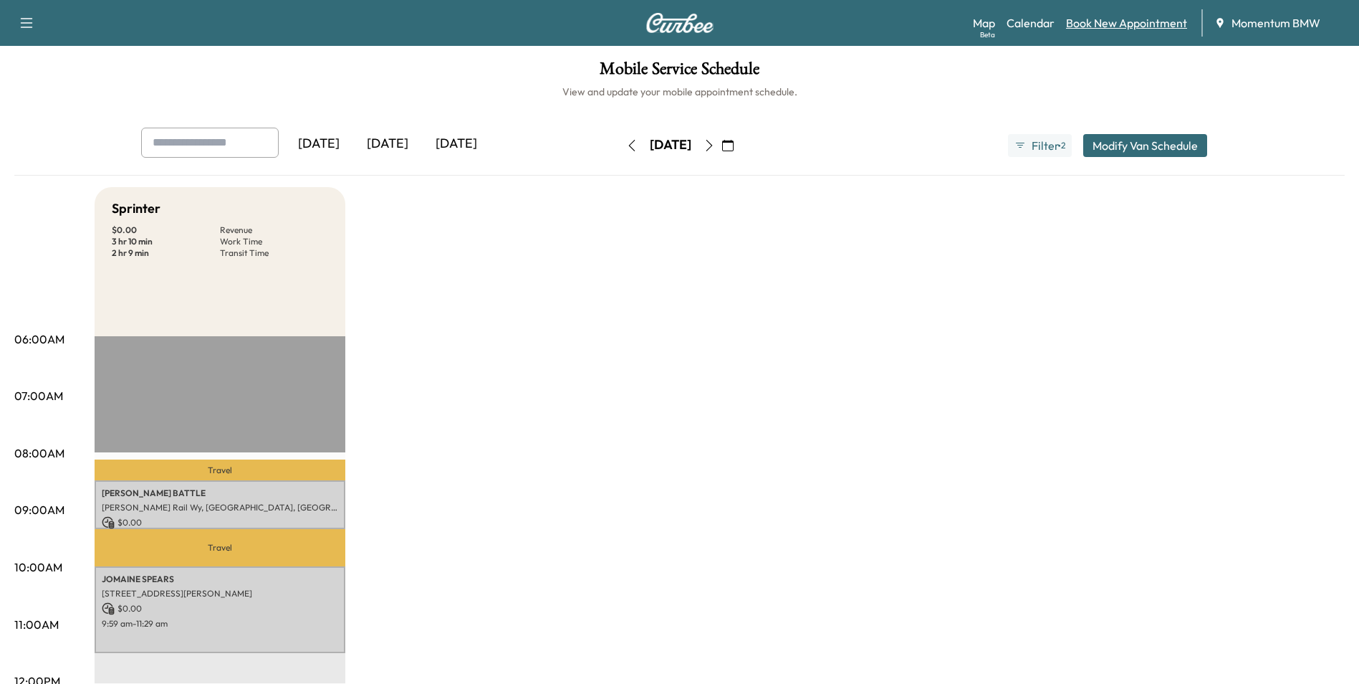
click at [1121, 30] on link "Book New Appointment" at bounding box center [1126, 22] width 121 height 17
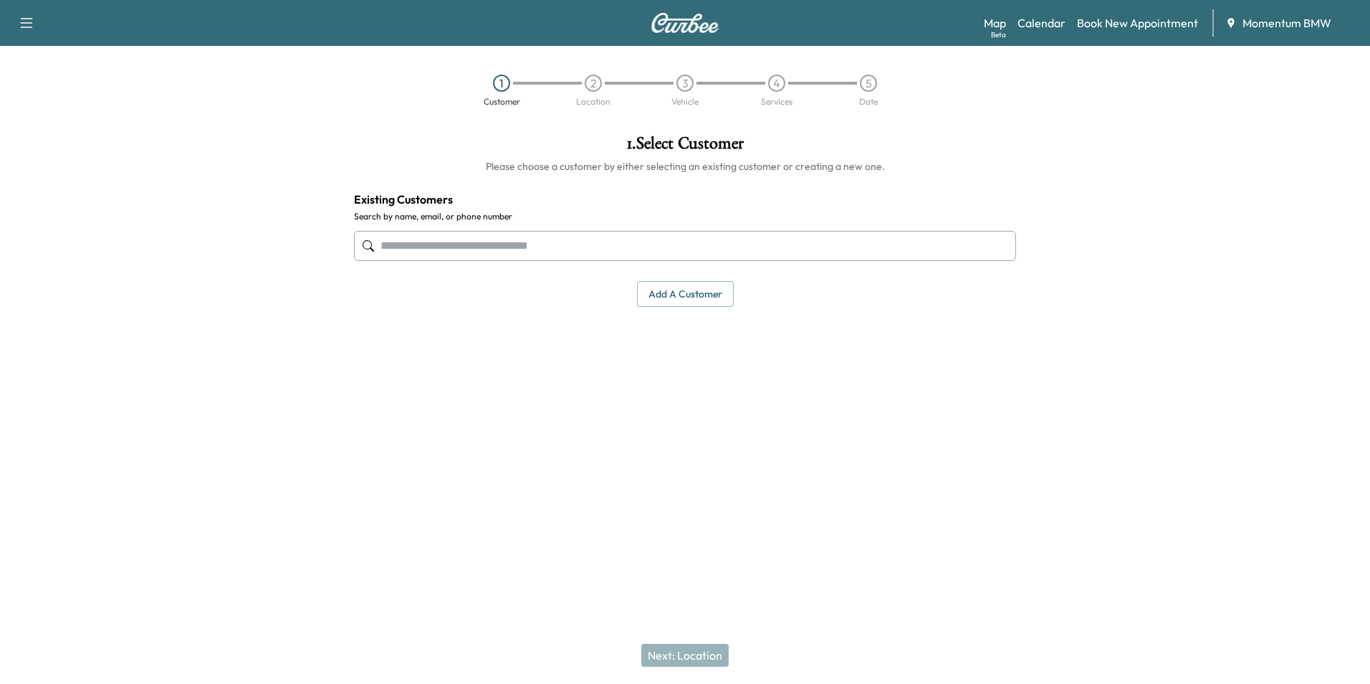
click at [732, 246] on input "text" at bounding box center [685, 246] width 662 height 30
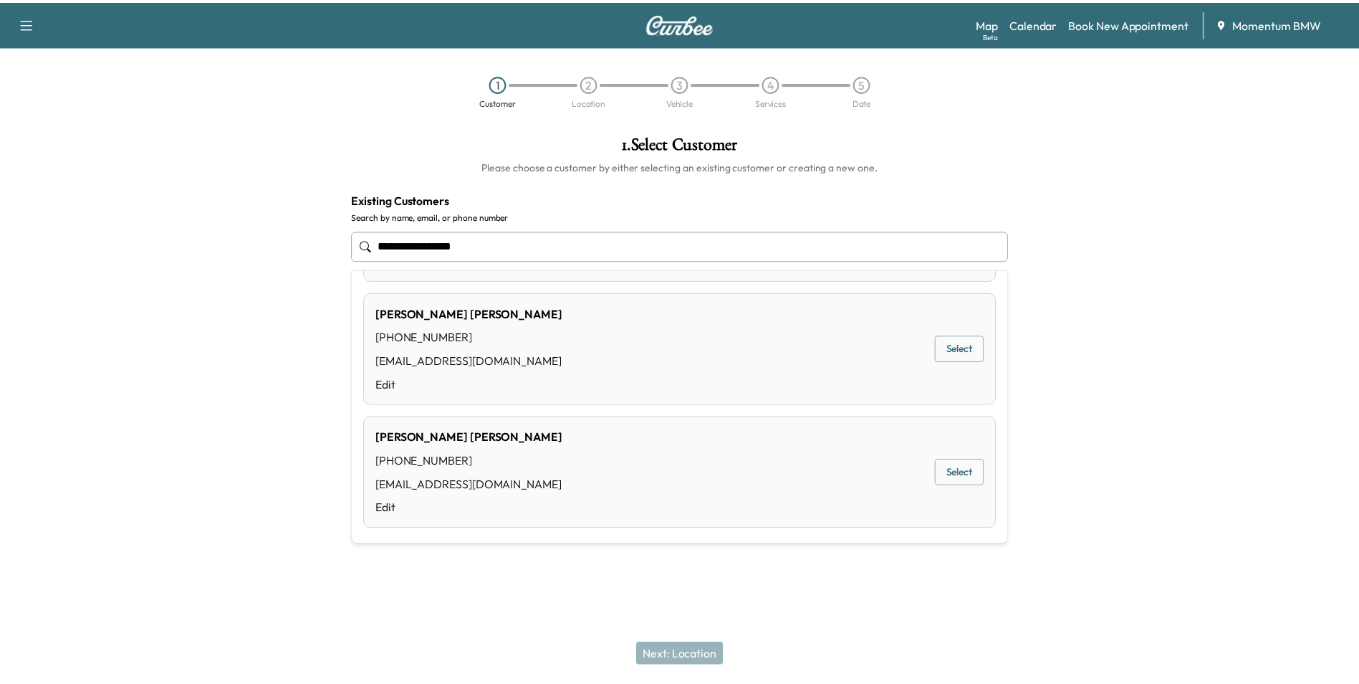
scroll to position [121, 0]
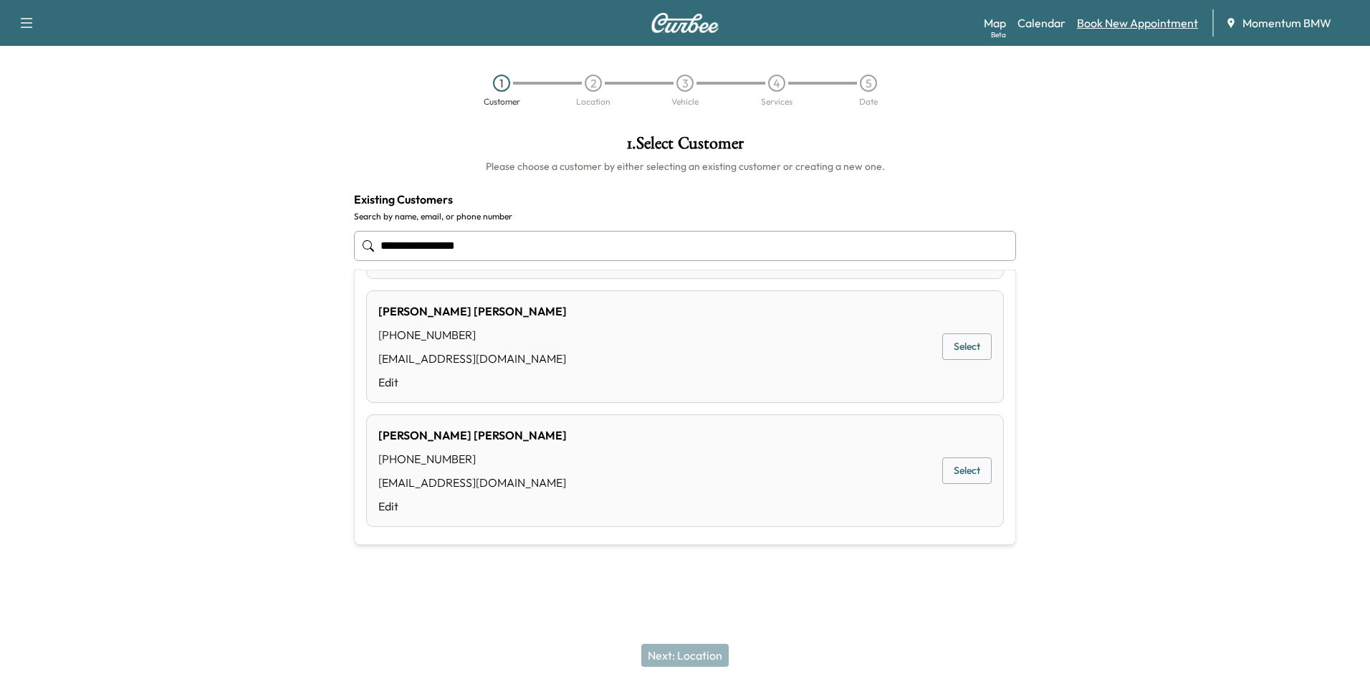
type input "**********"
click at [1139, 16] on link "Book New Appointment" at bounding box center [1137, 22] width 121 height 17
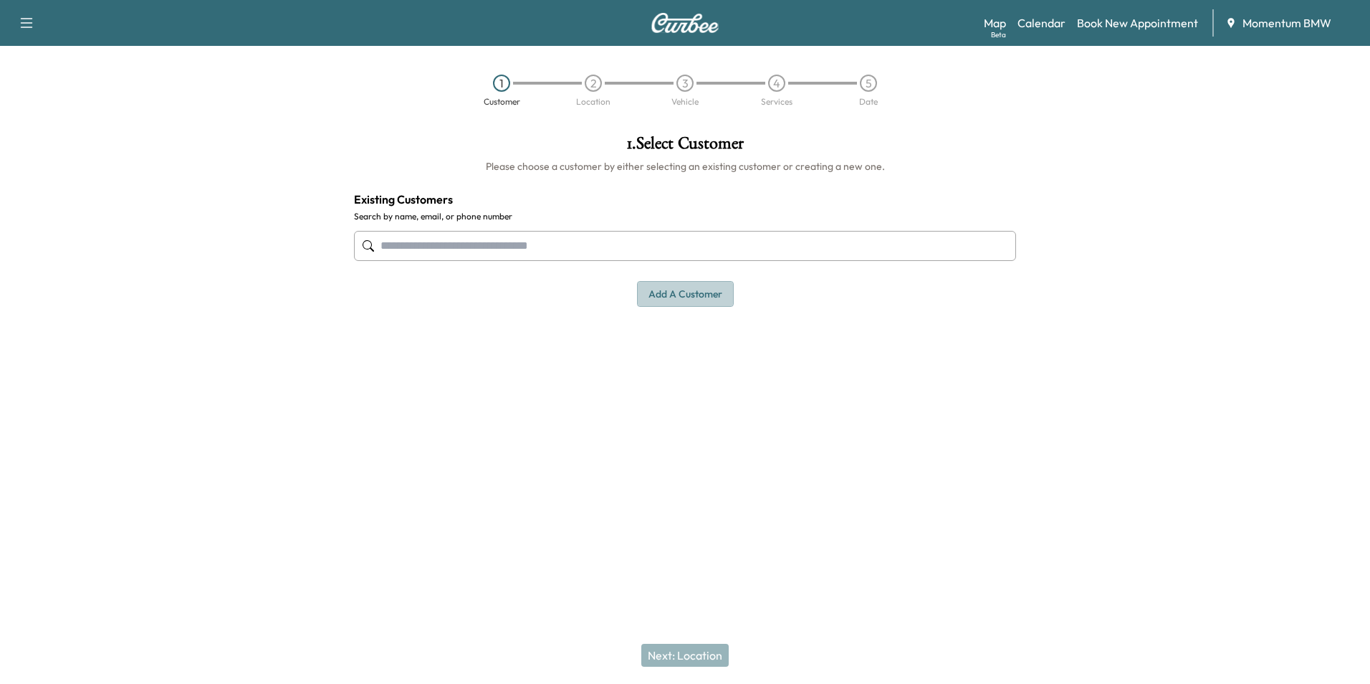
click at [679, 295] on button "Add a customer" at bounding box center [685, 294] width 97 height 27
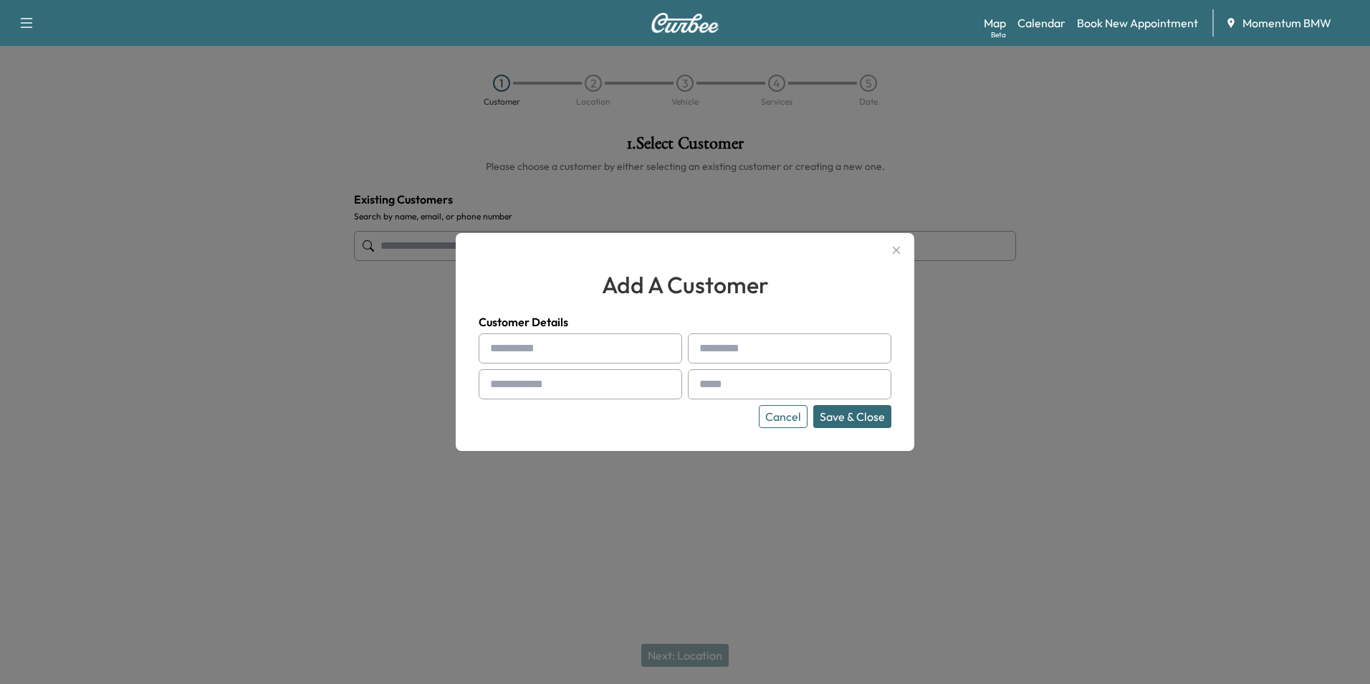
click at [653, 348] on input "text" at bounding box center [580, 348] width 203 height 30
type input "**********"
drag, startPoint x: 621, startPoint y: 346, endPoint x: 543, endPoint y: 349, distance: 78.2
click at [543, 349] on input "**********" at bounding box center [580, 348] width 203 height 30
paste input "*********"
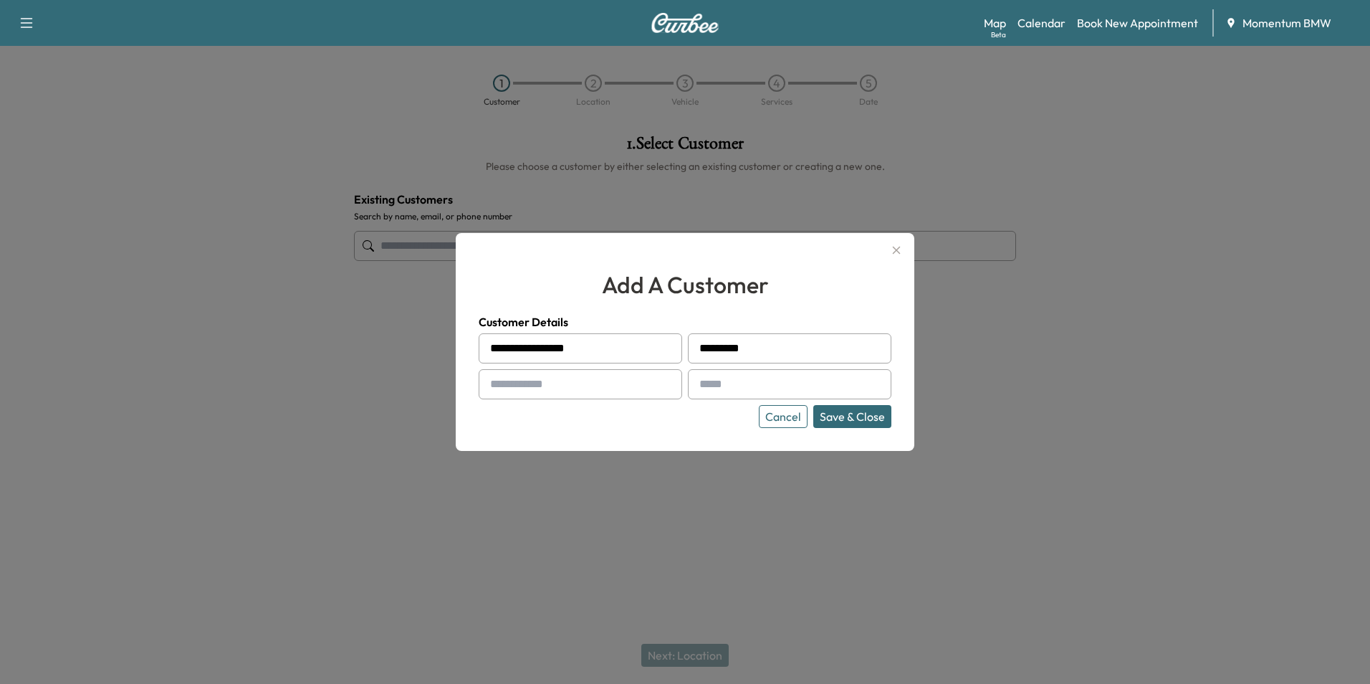
type input "*********"
click at [609, 349] on input "**********" at bounding box center [580, 348] width 203 height 30
type input "*******"
click at [577, 385] on input "text" at bounding box center [580, 384] width 203 height 30
type input "**********"
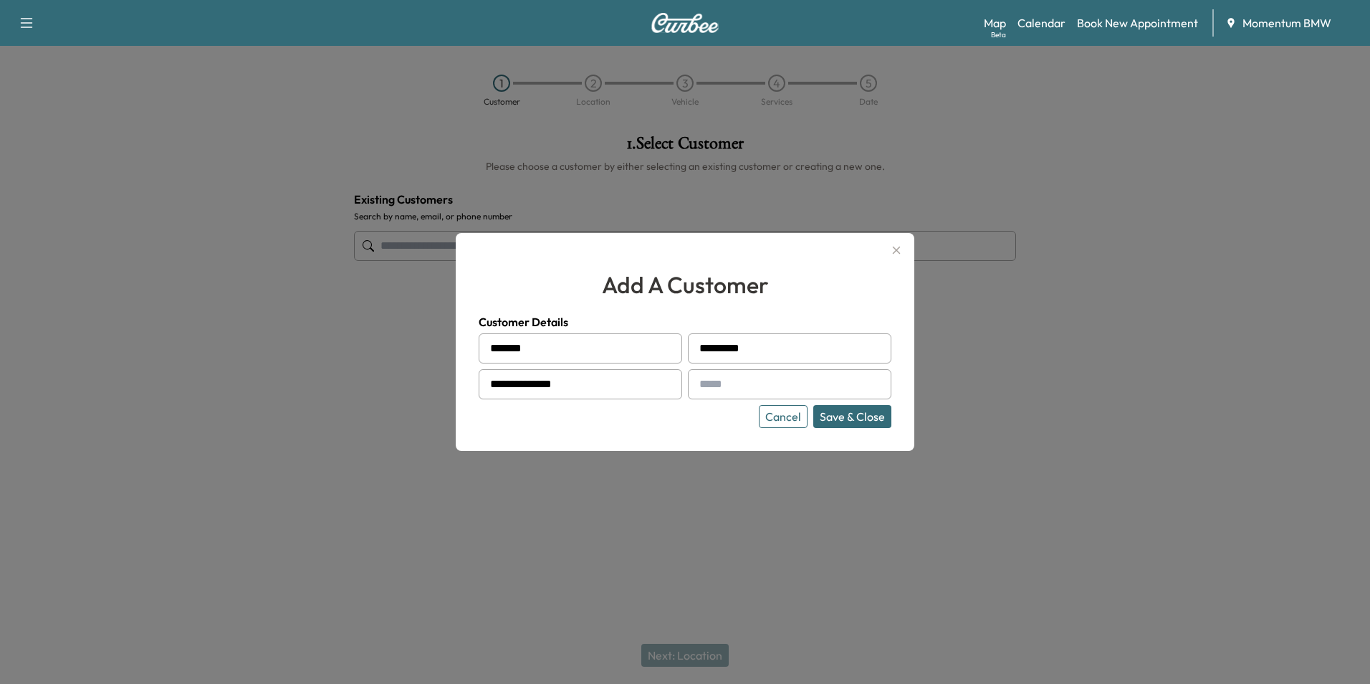
click at [828, 382] on input "text" at bounding box center [789, 384] width 203 height 30
type input "**********"
click at [868, 411] on button "Save & Close" at bounding box center [852, 416] width 78 height 23
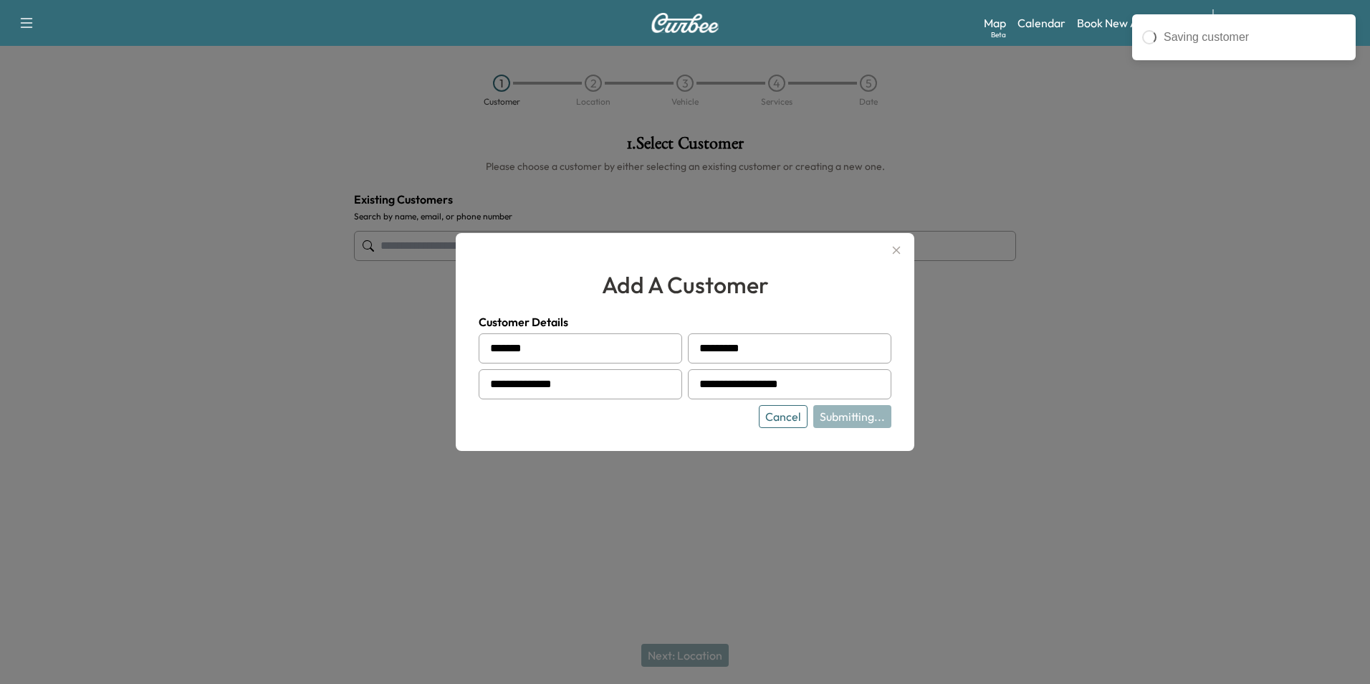
type input "**********"
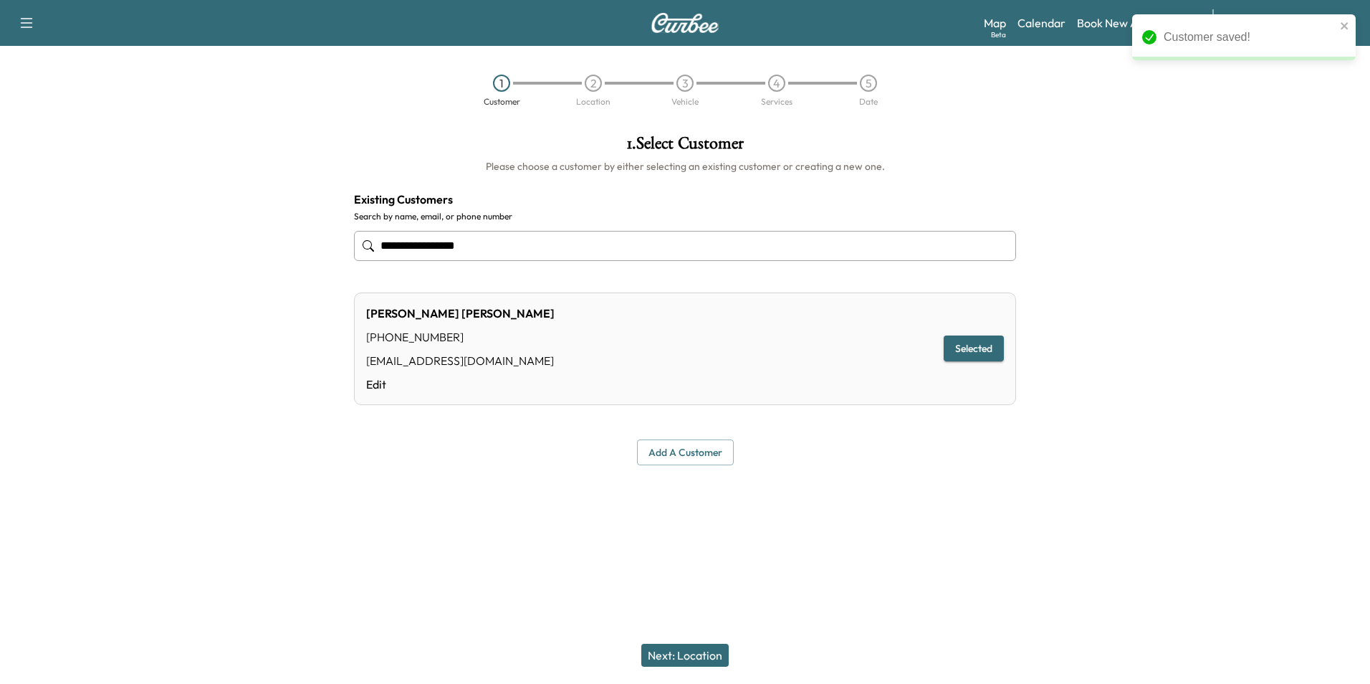
click at [694, 656] on button "Next: Location" at bounding box center [684, 654] width 87 height 23
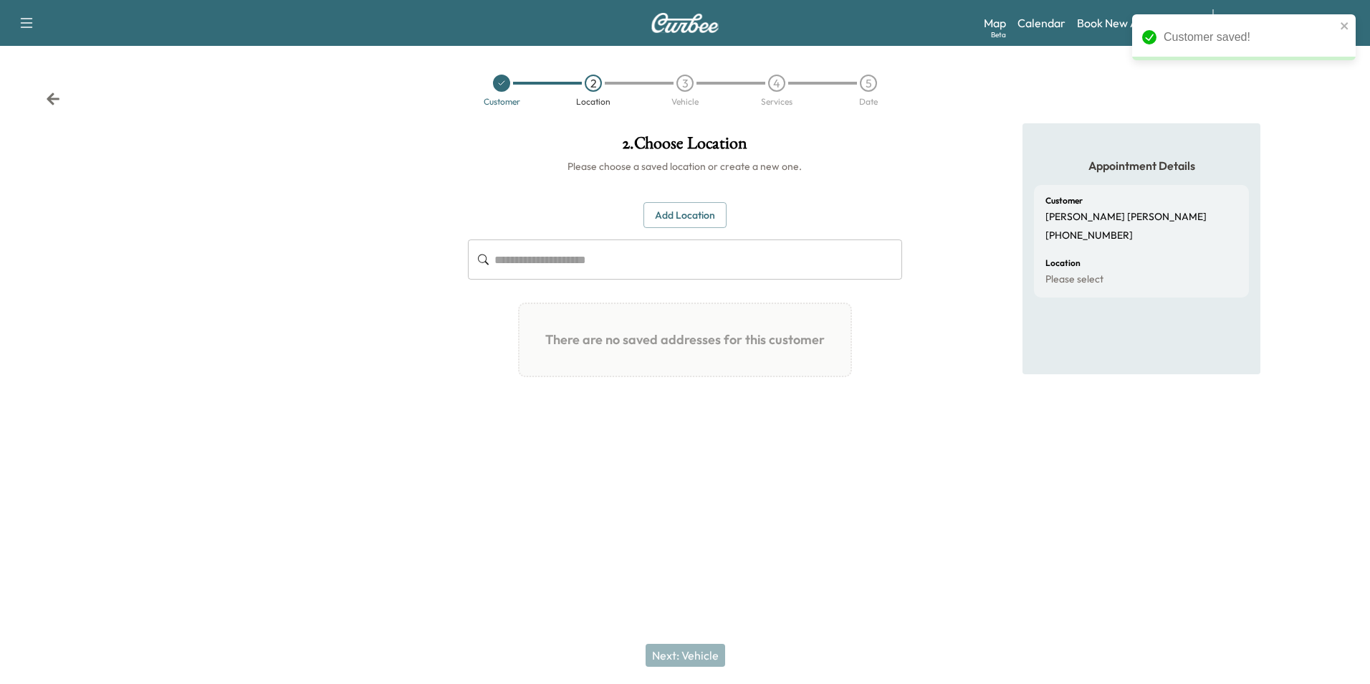
click at [707, 220] on button "Add Location" at bounding box center [684, 215] width 83 height 27
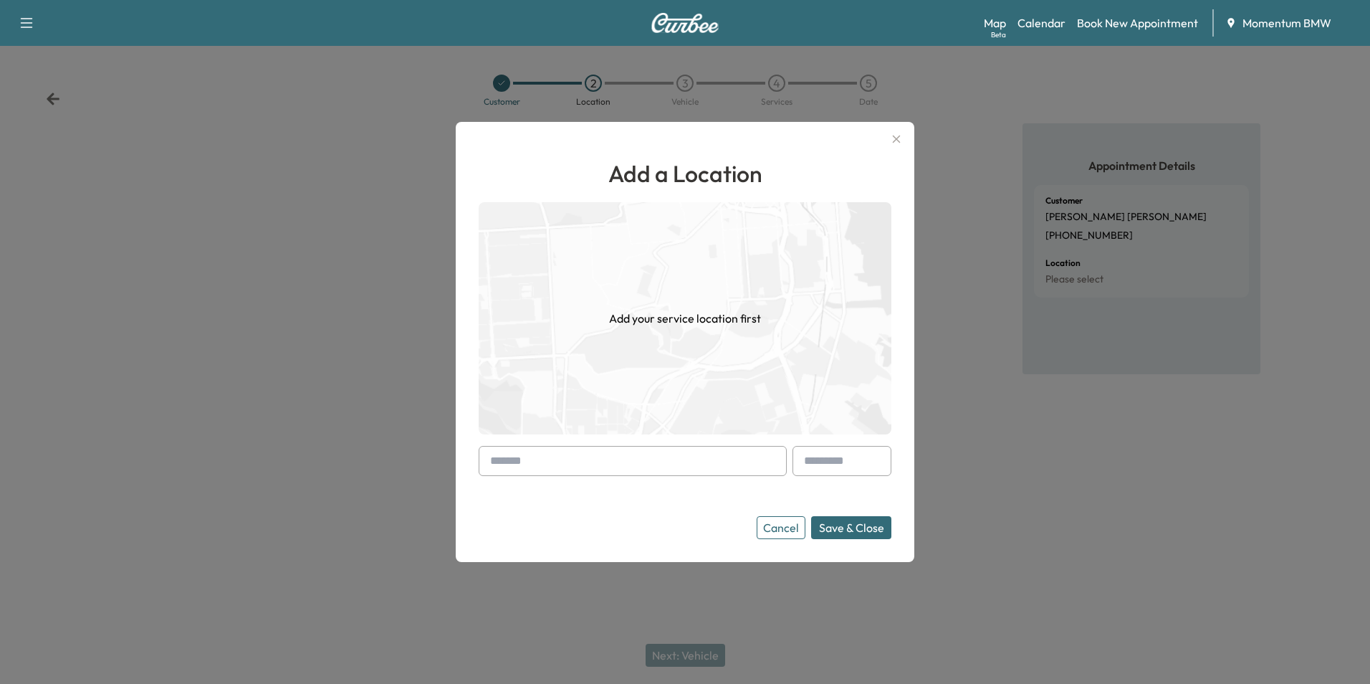
click at [643, 202] on button "Add Location" at bounding box center [684, 215] width 83 height 27
click at [724, 463] on input "text" at bounding box center [633, 461] width 308 height 30
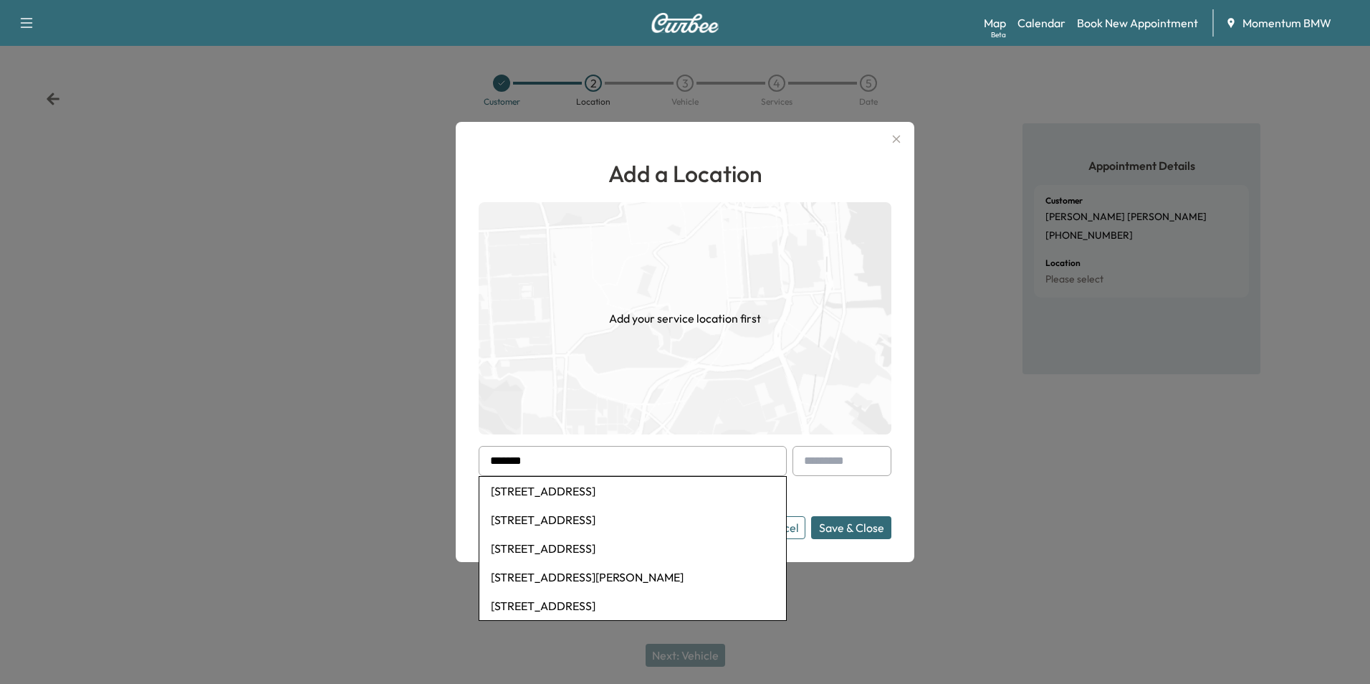
click at [638, 545] on li "[STREET_ADDRESS]" at bounding box center [632, 548] width 307 height 29
type input "**********"
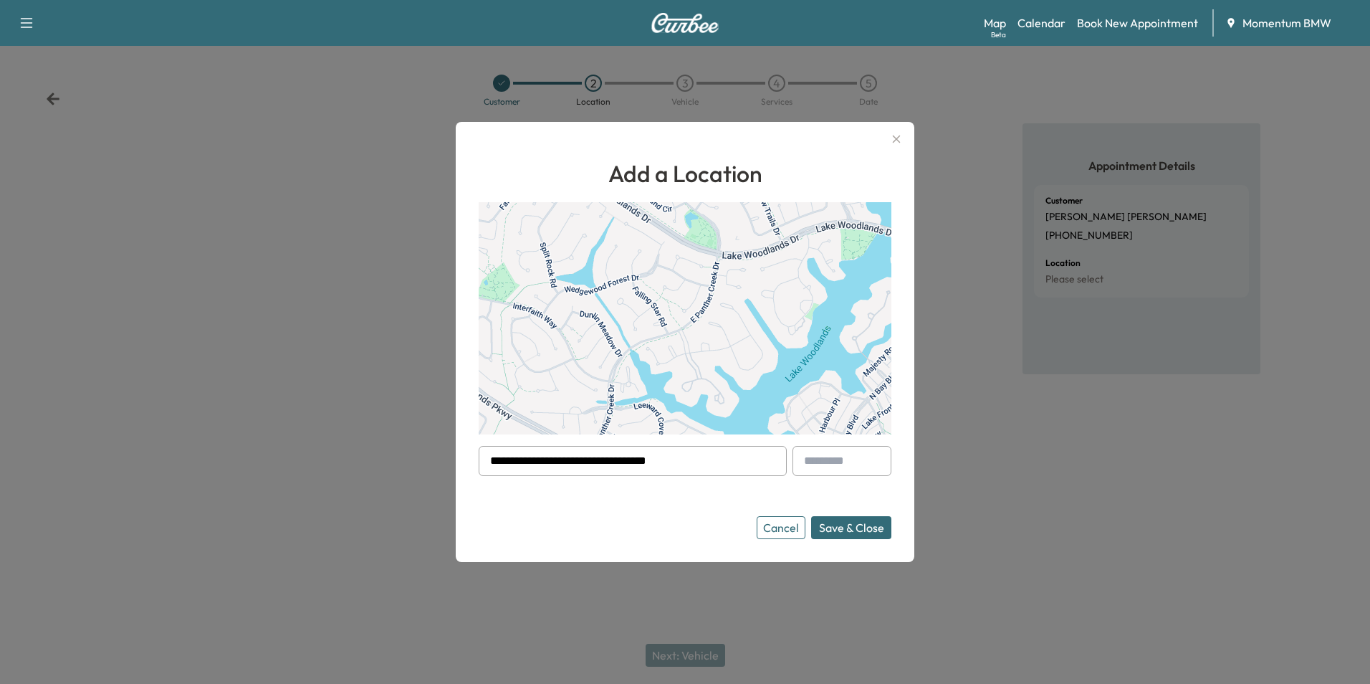
click at [858, 527] on button "Save & Close" at bounding box center [851, 527] width 80 height 23
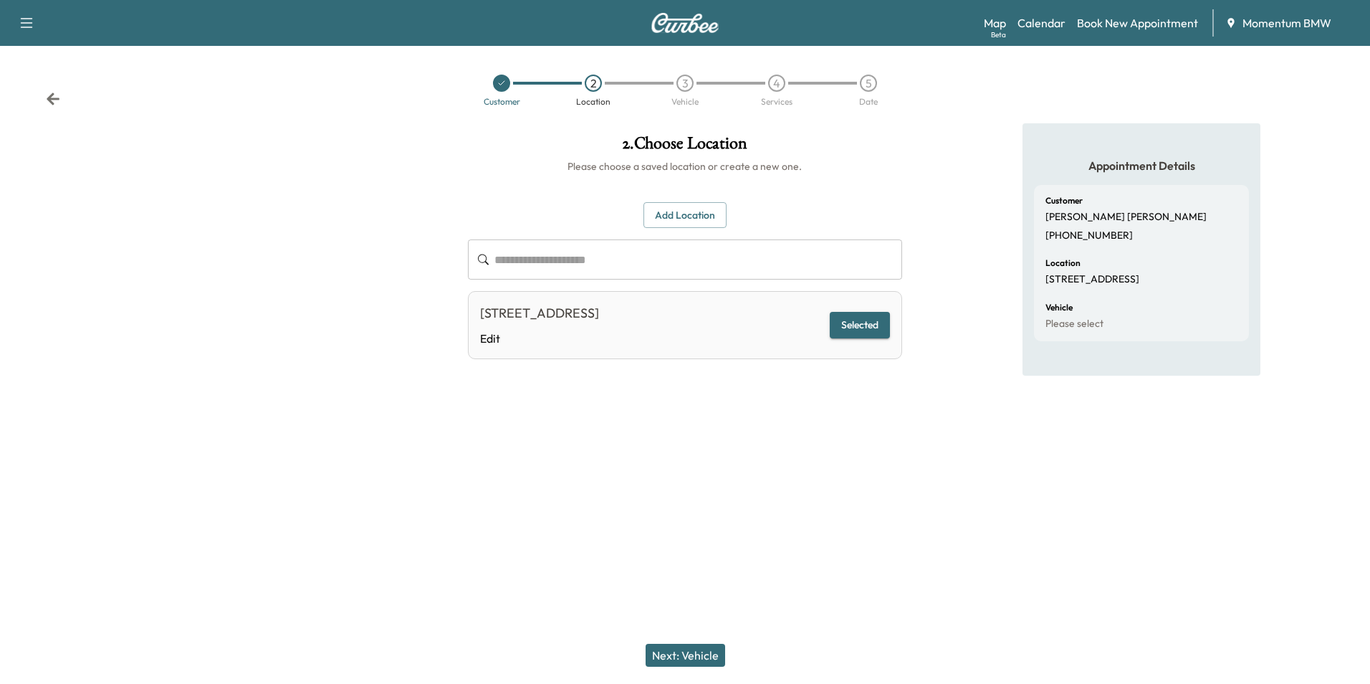
click at [706, 653] on button "Next: Vehicle" at bounding box center [686, 654] width 80 height 23
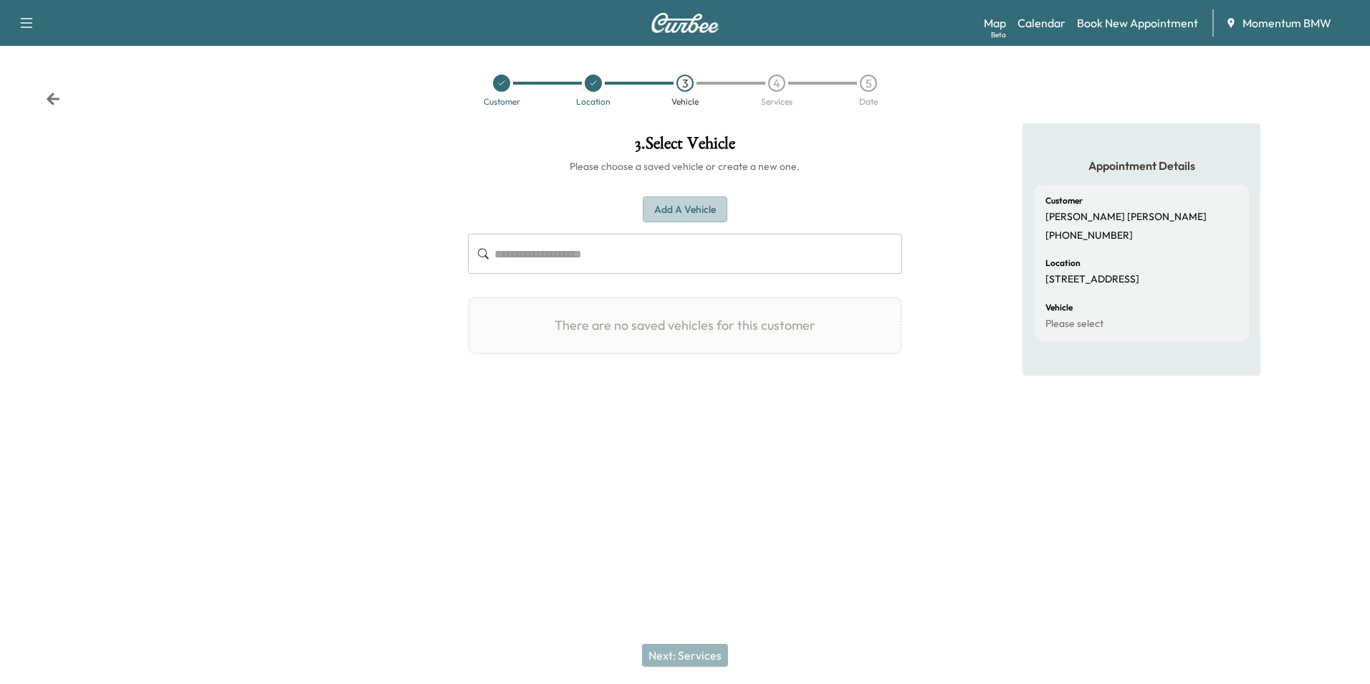
click at [709, 213] on button "Add a Vehicle" at bounding box center [685, 209] width 85 height 27
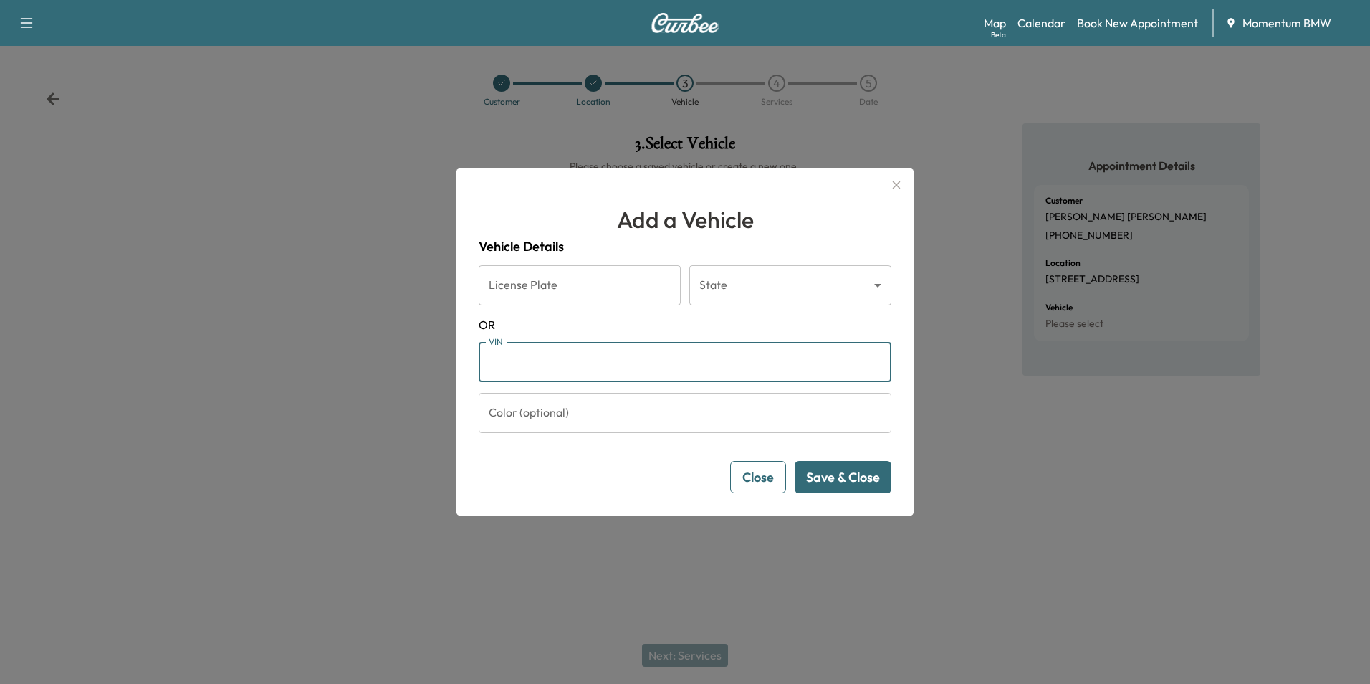
paste input "*********"
type input "*********"
drag, startPoint x: 593, startPoint y: 367, endPoint x: 228, endPoint y: 378, distance: 365.6
click at [228, 378] on div "Add a Vehicle Vehicle Details License Plate License Plate State ​ State [US_STA…" at bounding box center [685, 342] width 1370 height 684
paste input "**********"
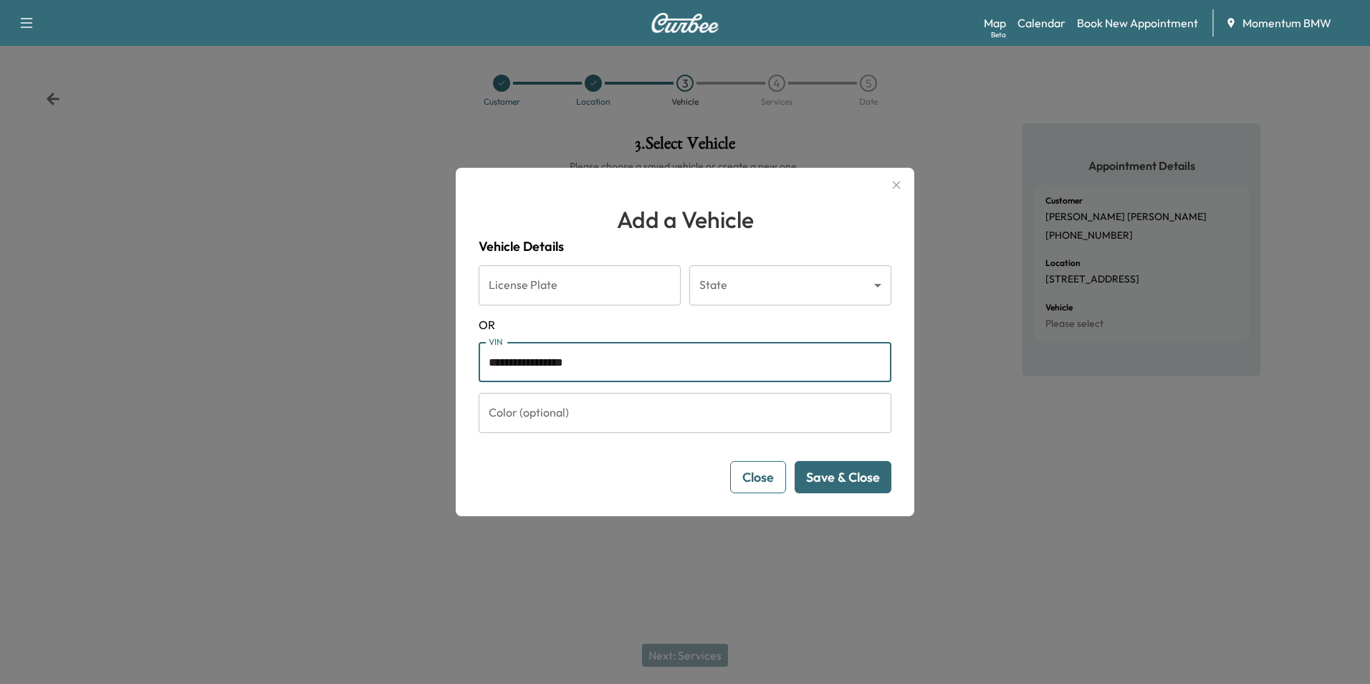
type input "**********"
click at [862, 484] on button "Save & Close" at bounding box center [843, 477] width 97 height 32
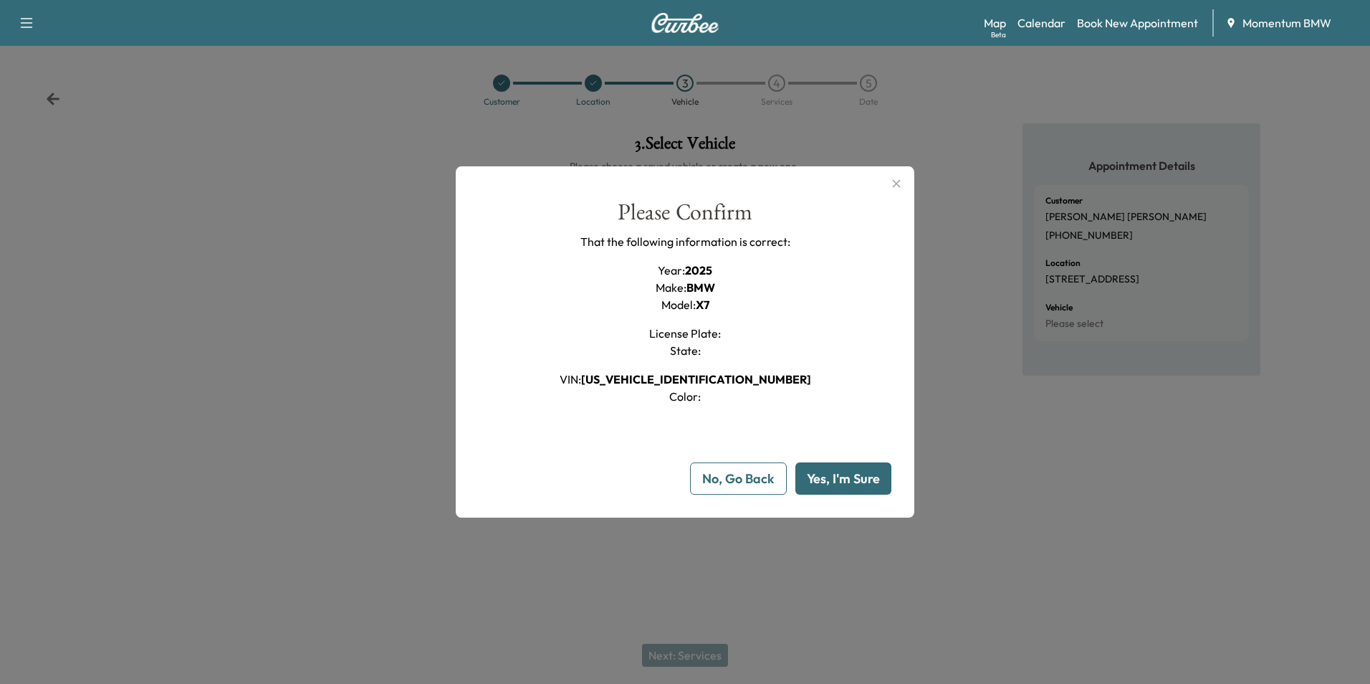
click at [862, 484] on button "Yes, I'm Sure" at bounding box center [843, 478] width 96 height 32
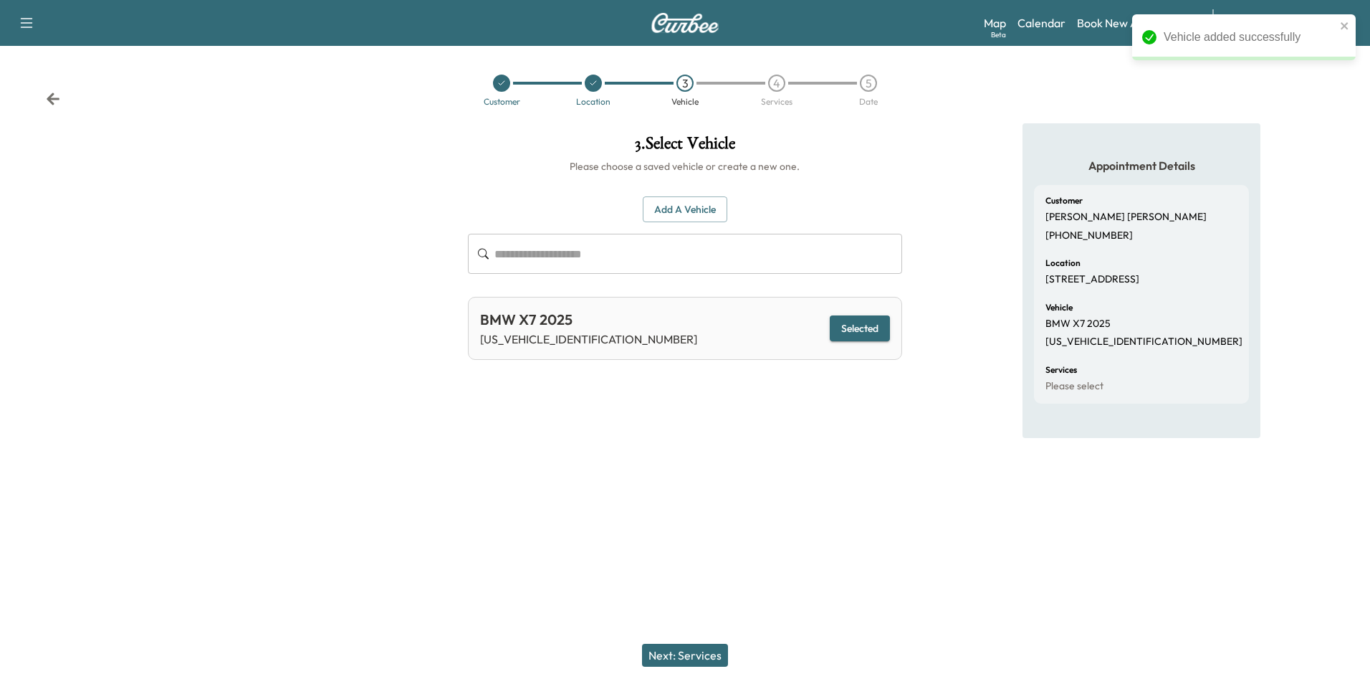
click at [689, 656] on button "Next: Services" at bounding box center [685, 654] width 86 height 23
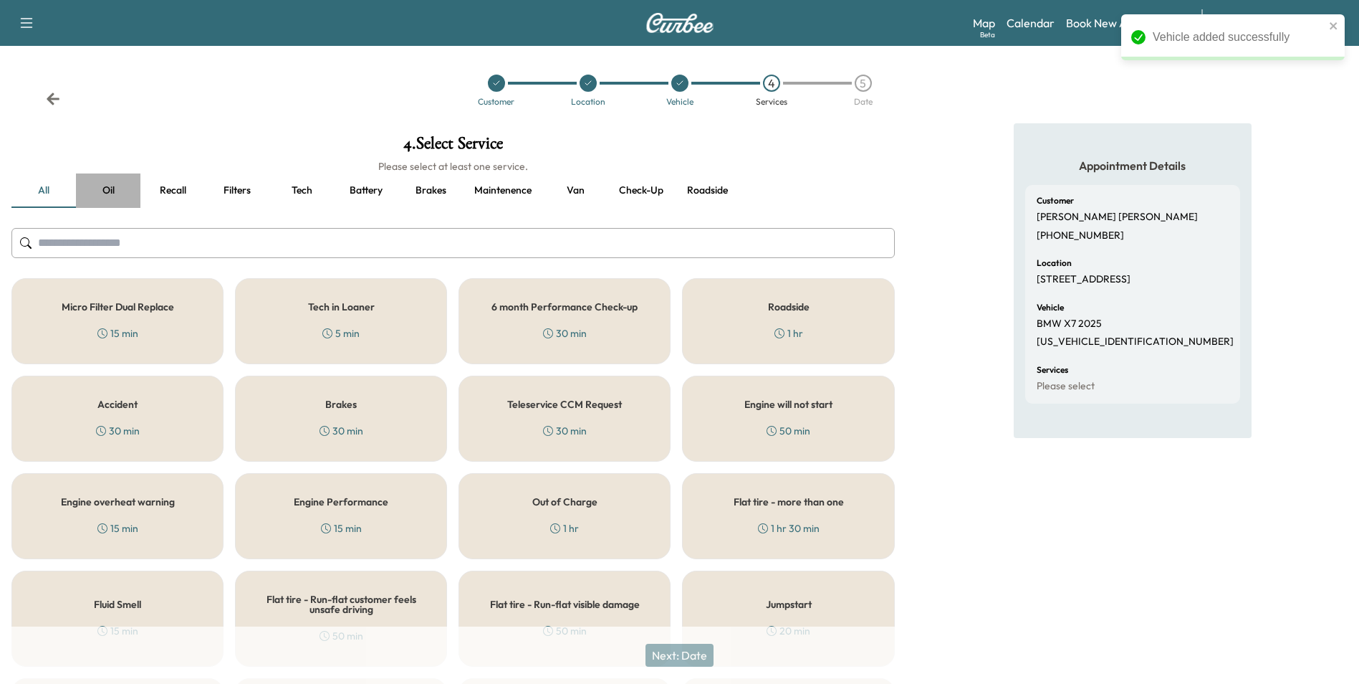
click at [105, 188] on button "Oil" at bounding box center [108, 190] width 64 height 34
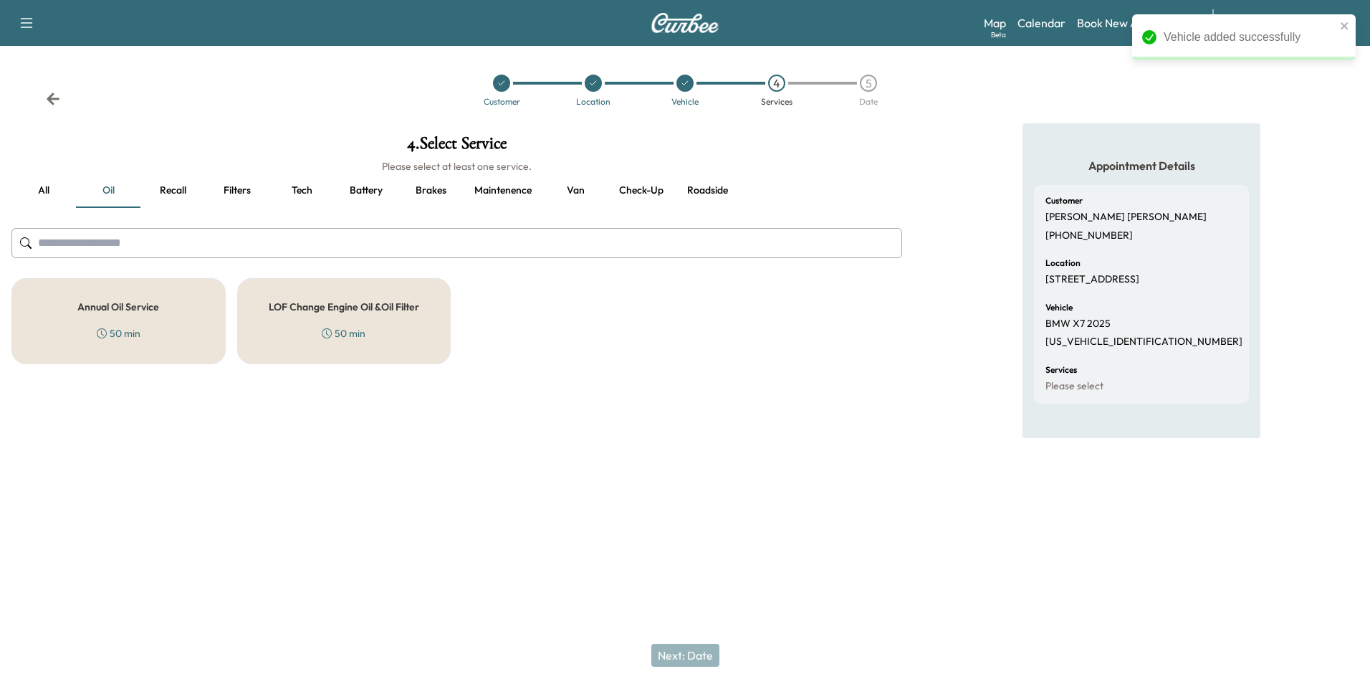
click at [158, 312] on h5 "Annual Oil Service" at bounding box center [118, 307] width 82 height 10
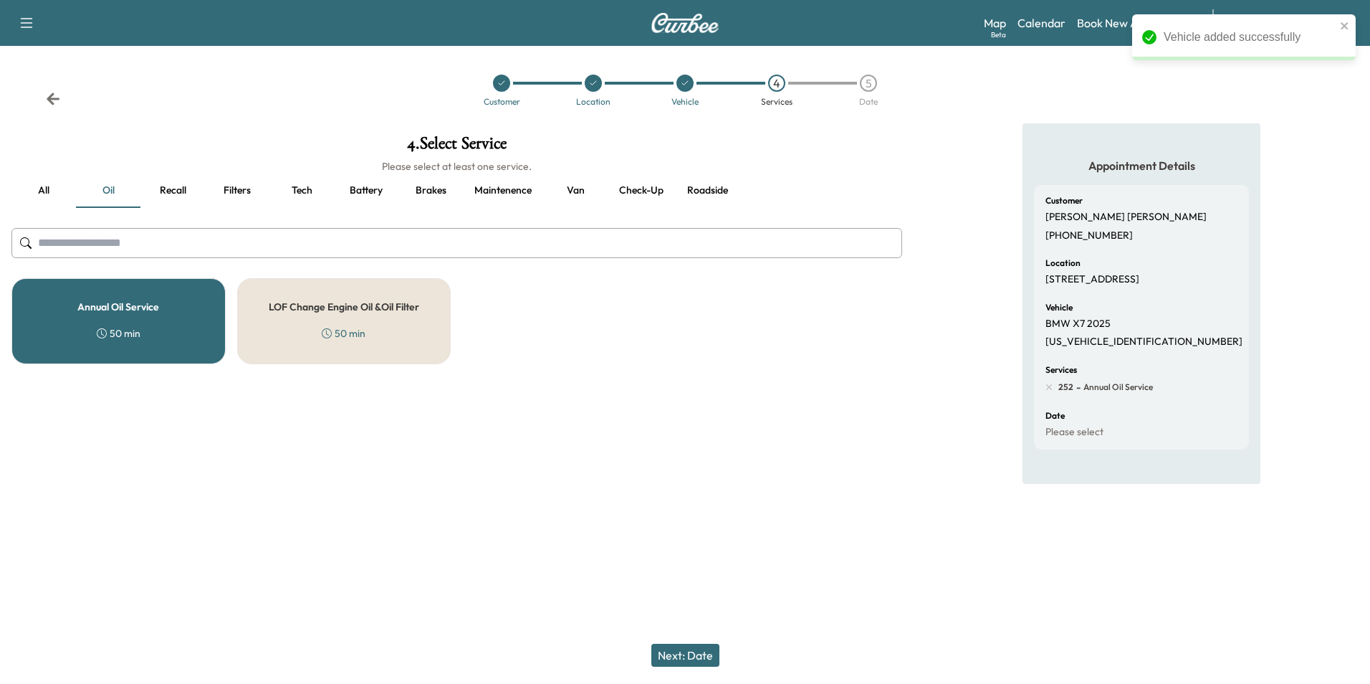
click at [703, 654] on button "Next: Date" at bounding box center [685, 654] width 68 height 23
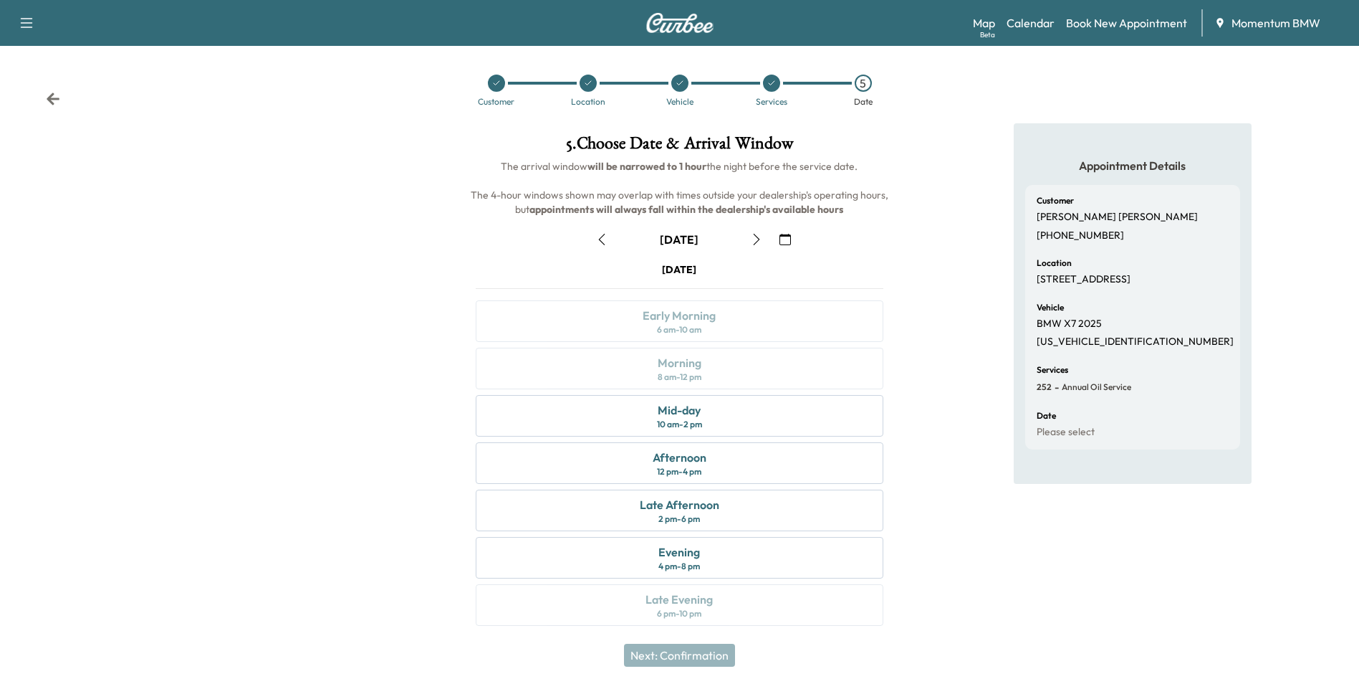
click at [759, 237] on icon "button" at bounding box center [756, 239] width 11 height 11
click at [689, 413] on div "Mid-day" at bounding box center [679, 409] width 43 height 17
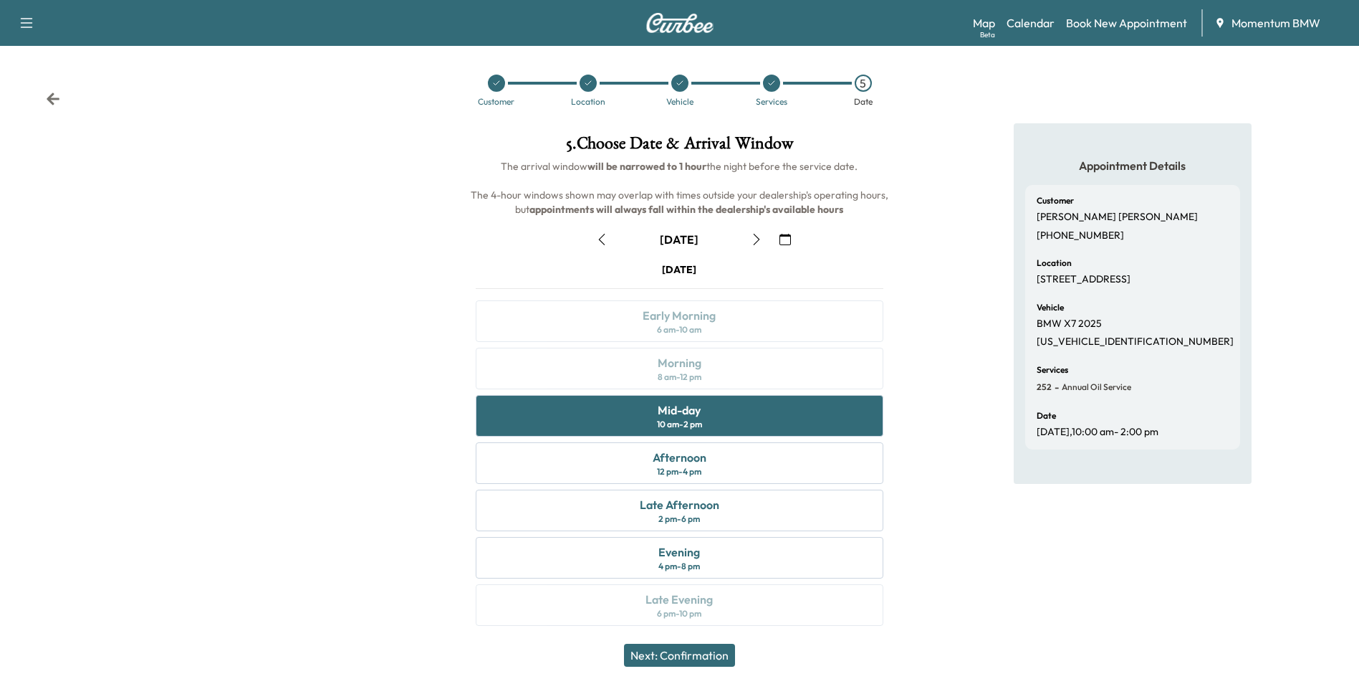
click at [600, 241] on icon "button" at bounding box center [601, 239] width 11 height 11
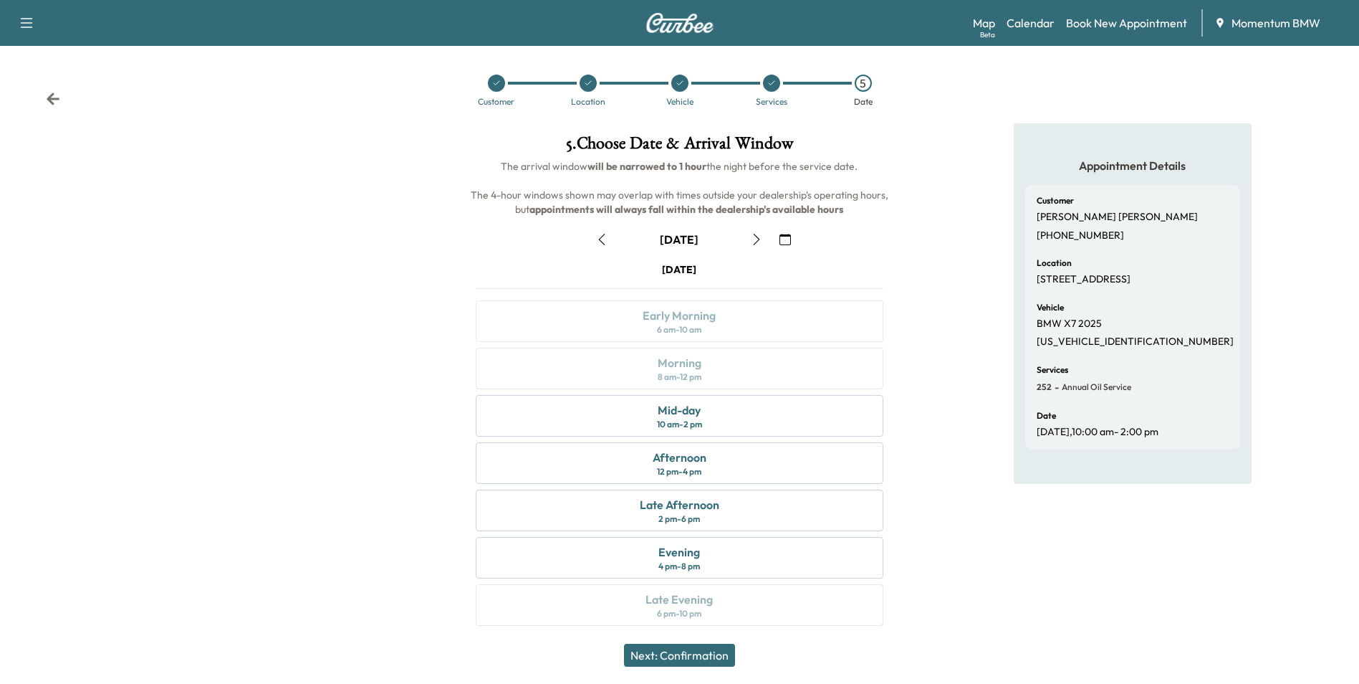
click at [756, 238] on icon "button" at bounding box center [756, 239] width 11 height 11
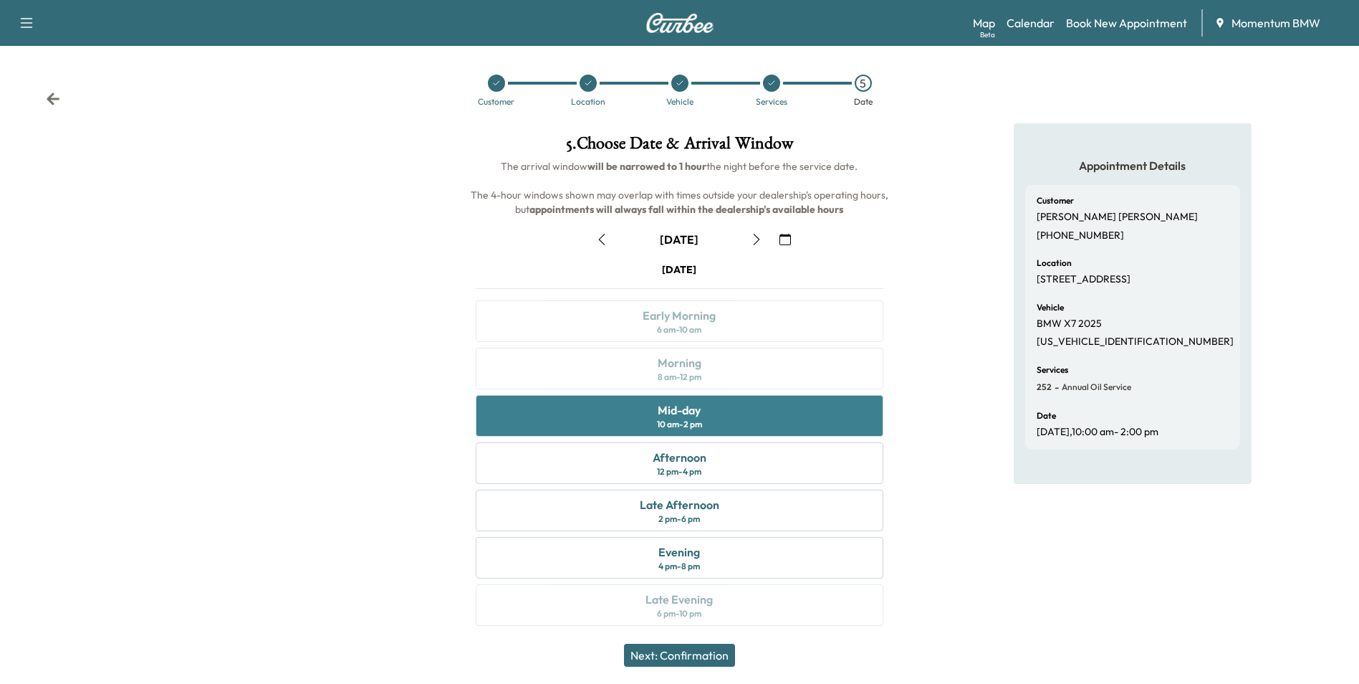
drag, startPoint x: 693, startPoint y: 412, endPoint x: 813, endPoint y: 464, distance: 130.3
click at [693, 411] on div "Mid-day" at bounding box center [679, 409] width 43 height 17
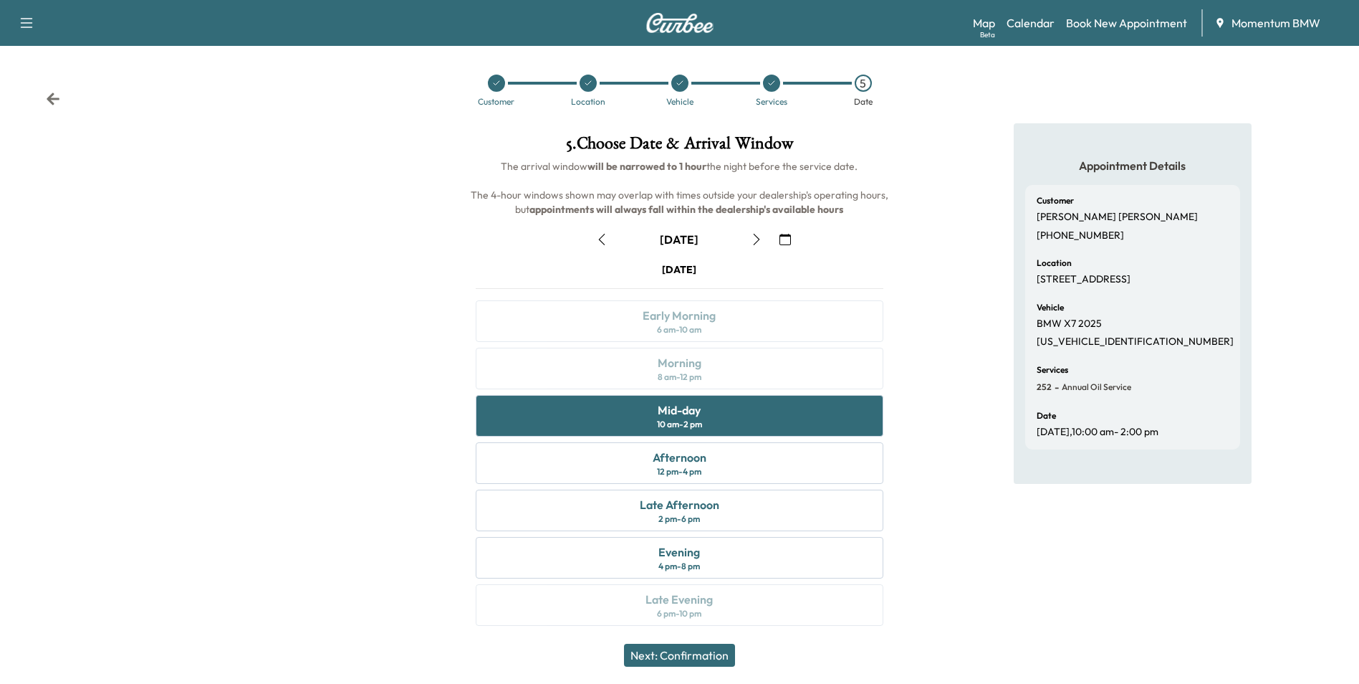
click at [717, 655] on button "Next: Confirmation" at bounding box center [679, 654] width 111 height 23
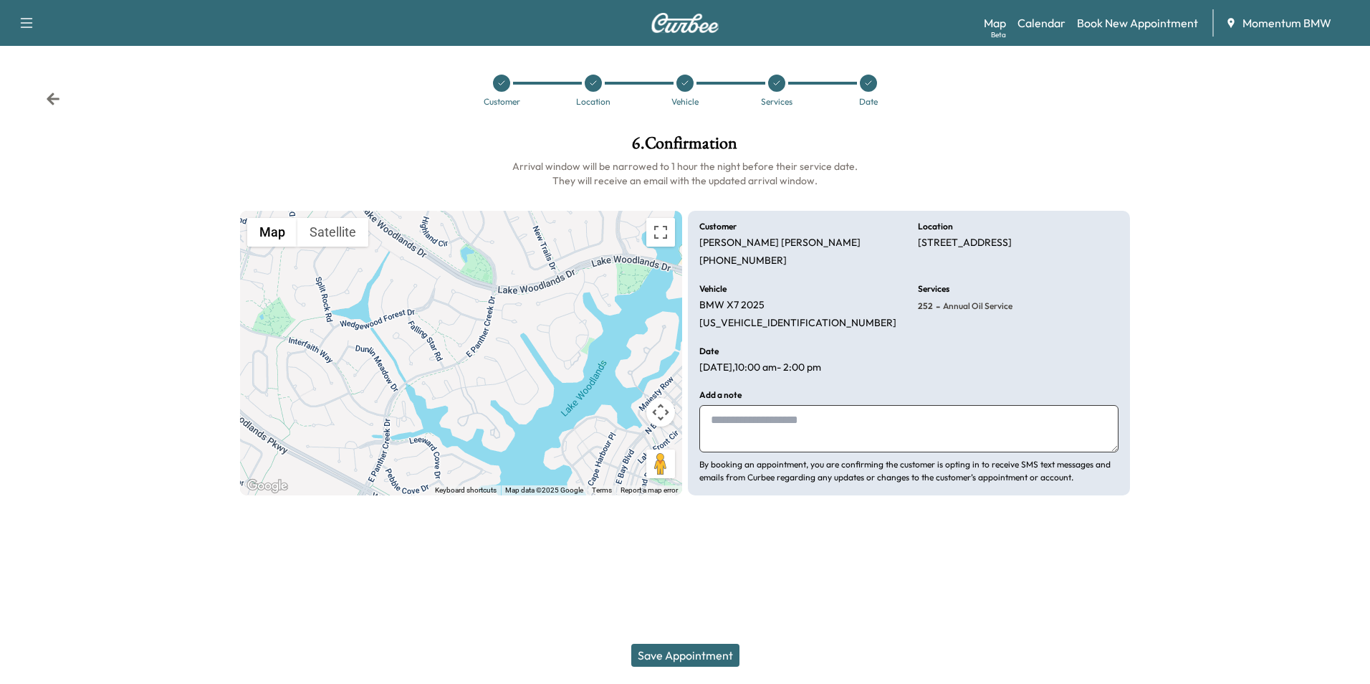
click at [881, 431] on textarea at bounding box center [908, 428] width 419 height 47
type textarea "********"
click at [704, 657] on button "Save Appointment" at bounding box center [685, 654] width 108 height 23
